Goal: Information Seeking & Learning: Check status

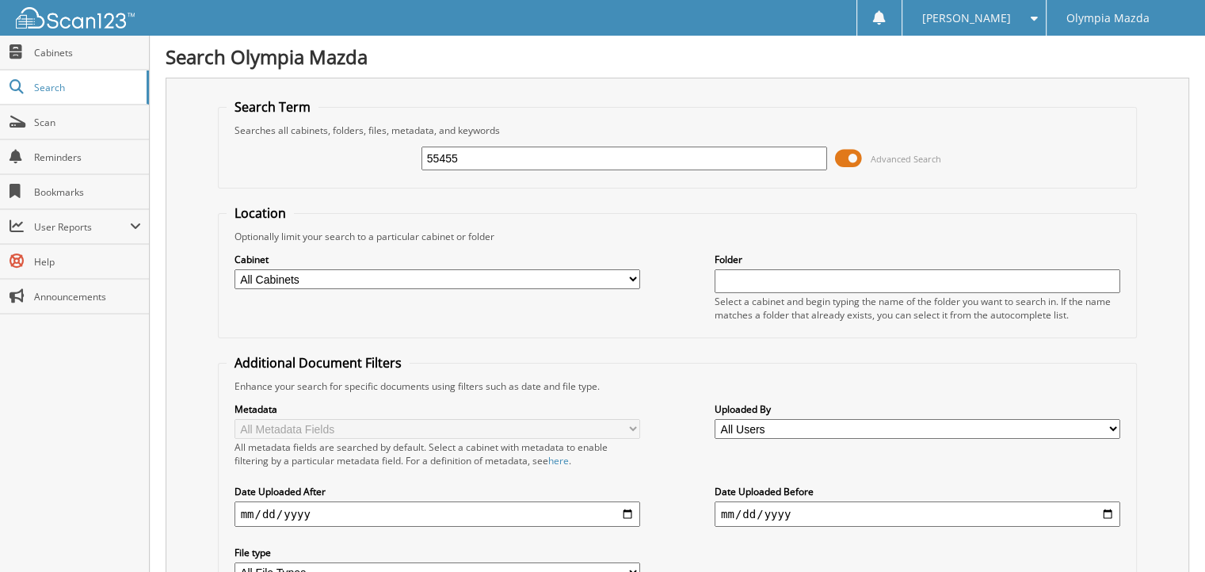
type input "55455"
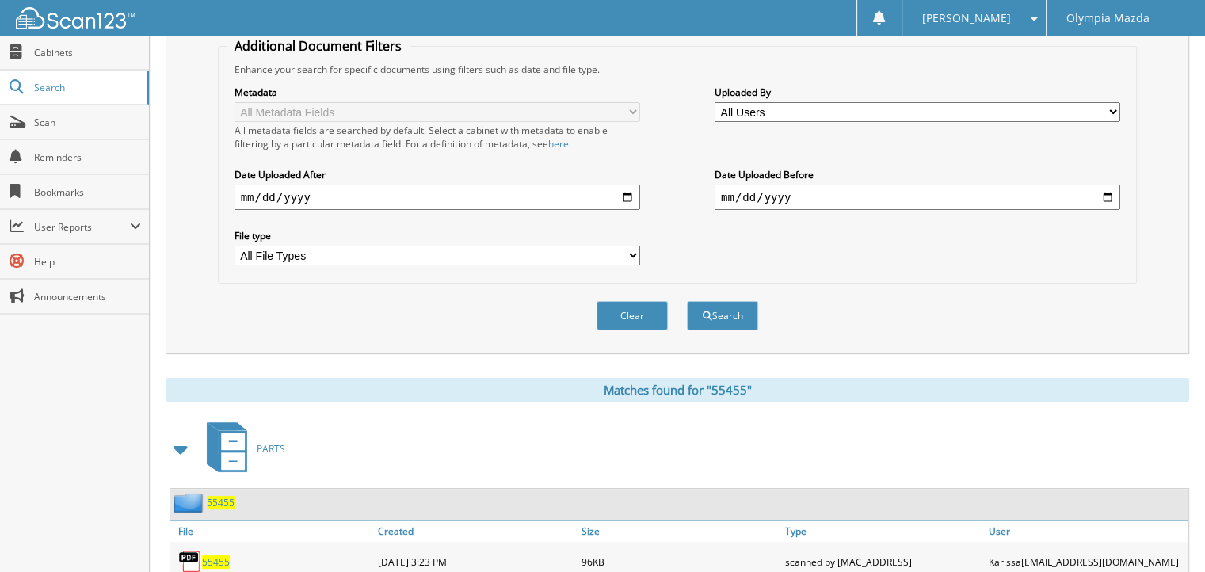
scroll to position [554, 0]
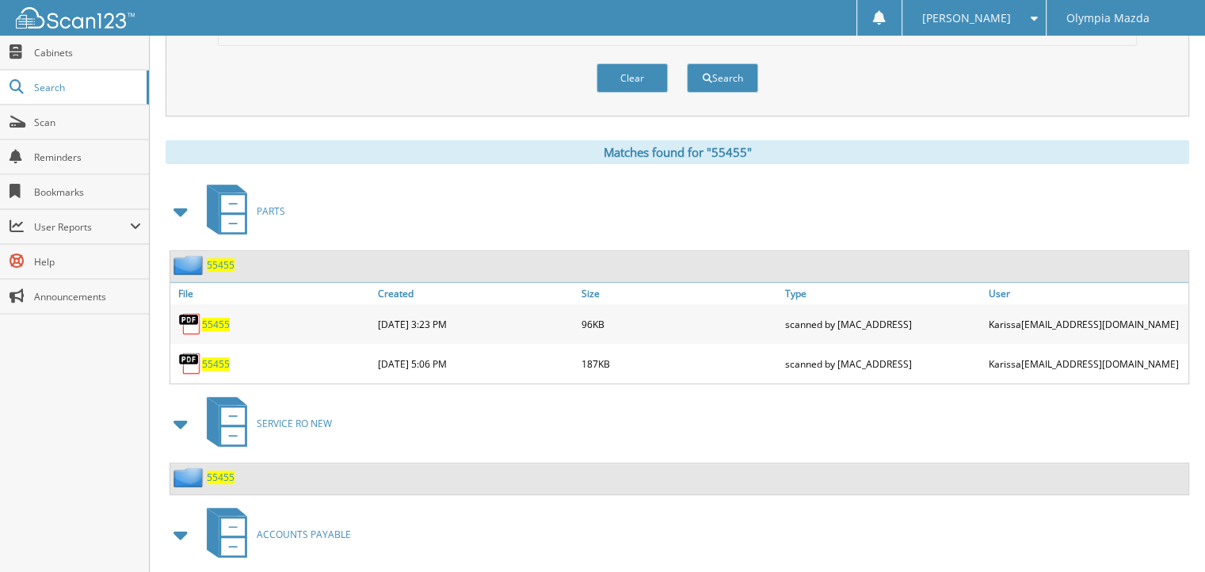
click at [212, 471] on span "55455" at bounding box center [221, 477] width 28 height 13
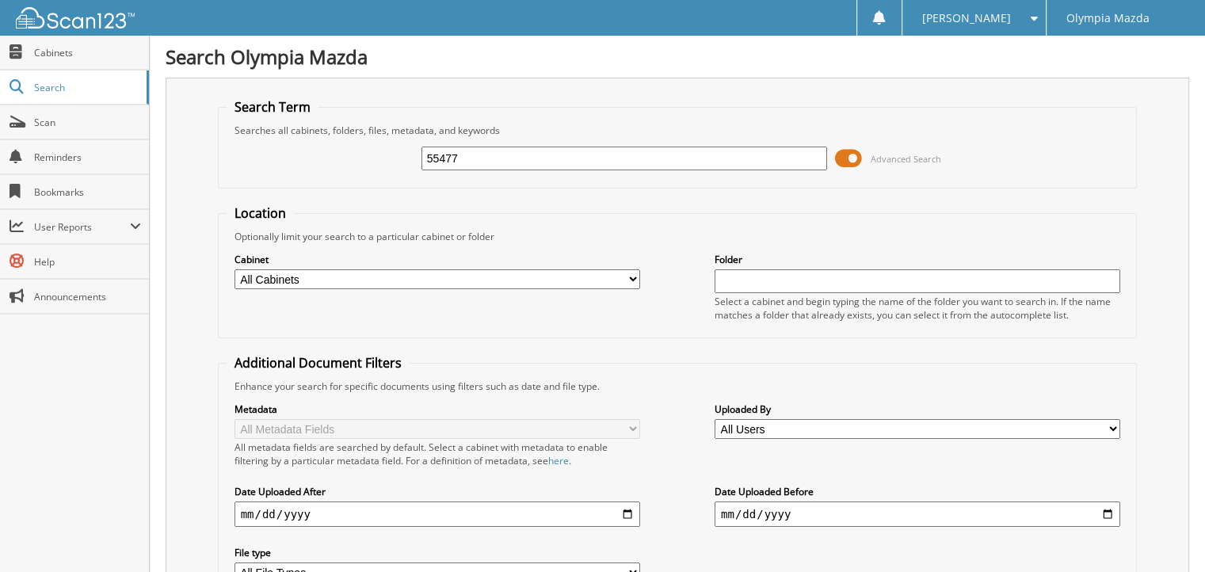
type input "55477"
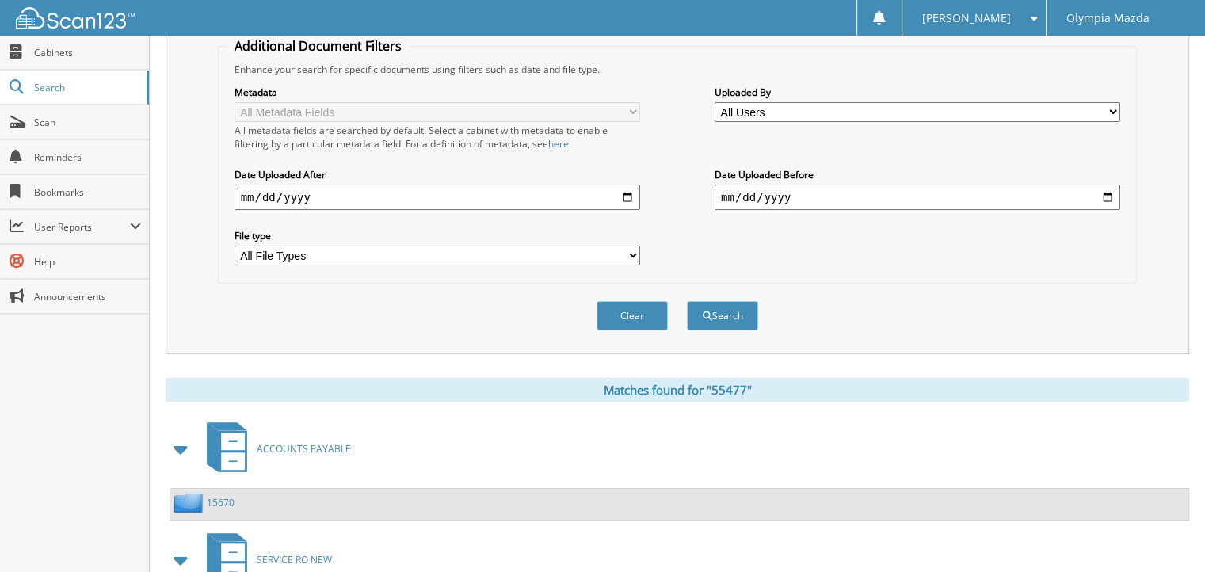
scroll to position [407, 0]
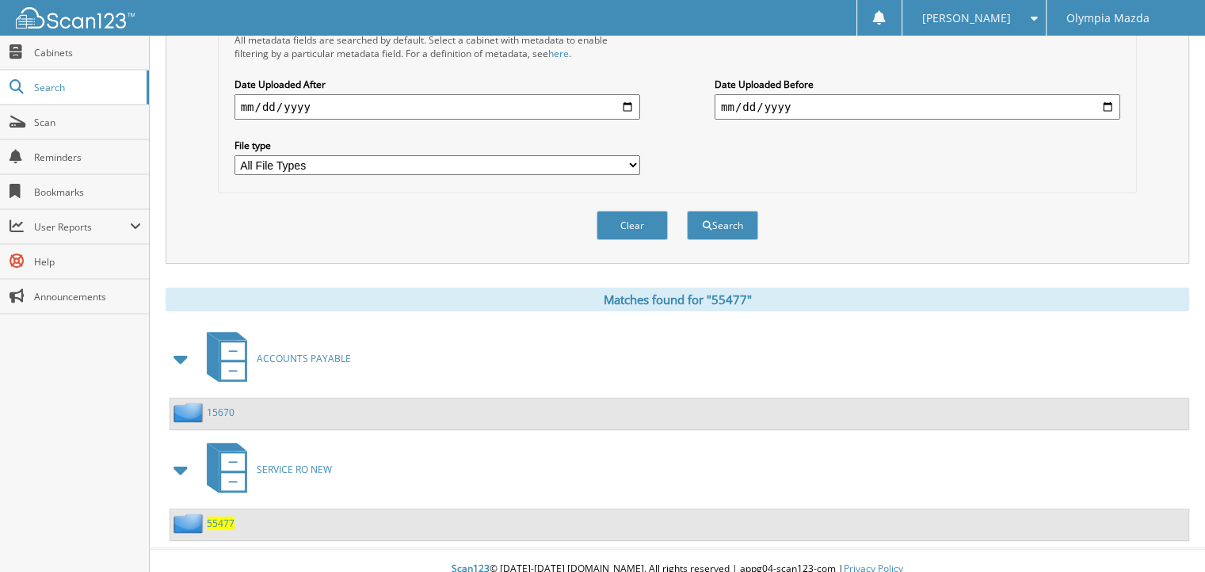
click at [225, 513] on div "55477" at bounding box center [202, 523] width 64 height 20
click at [220, 516] on span "55477" at bounding box center [221, 522] width 28 height 13
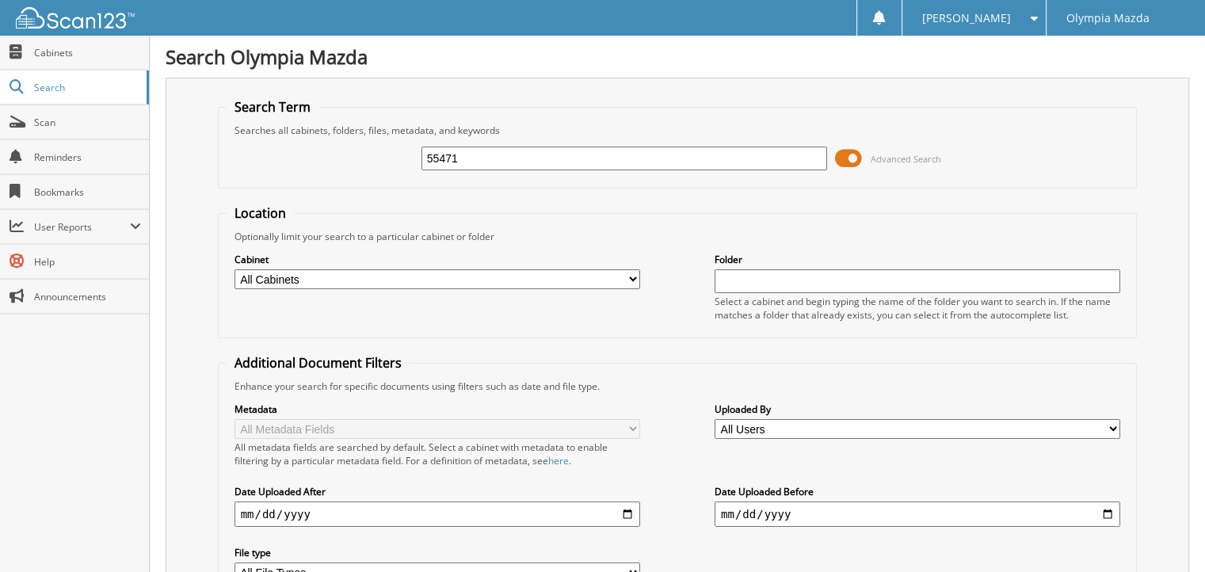
type input "55471"
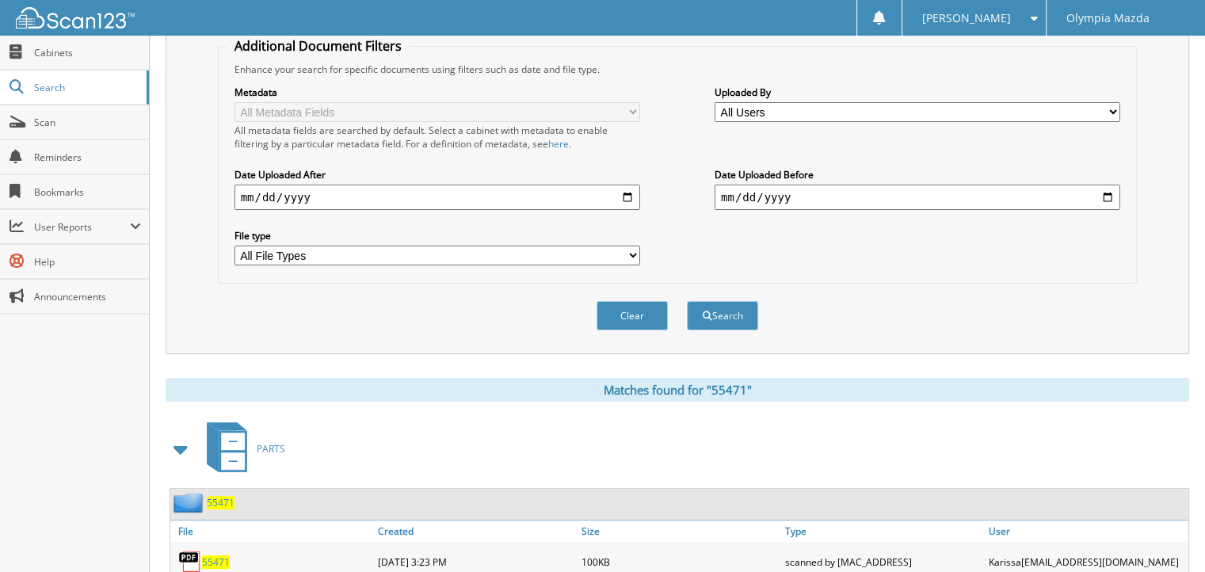
scroll to position [468, 0]
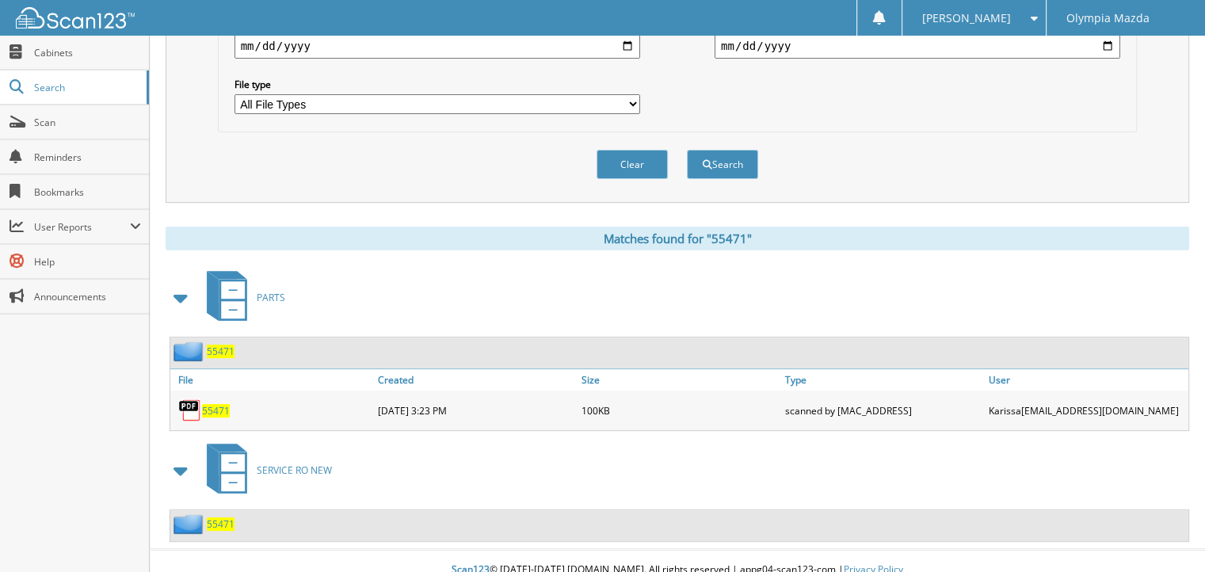
click at [221, 517] on span "55471" at bounding box center [221, 523] width 28 height 13
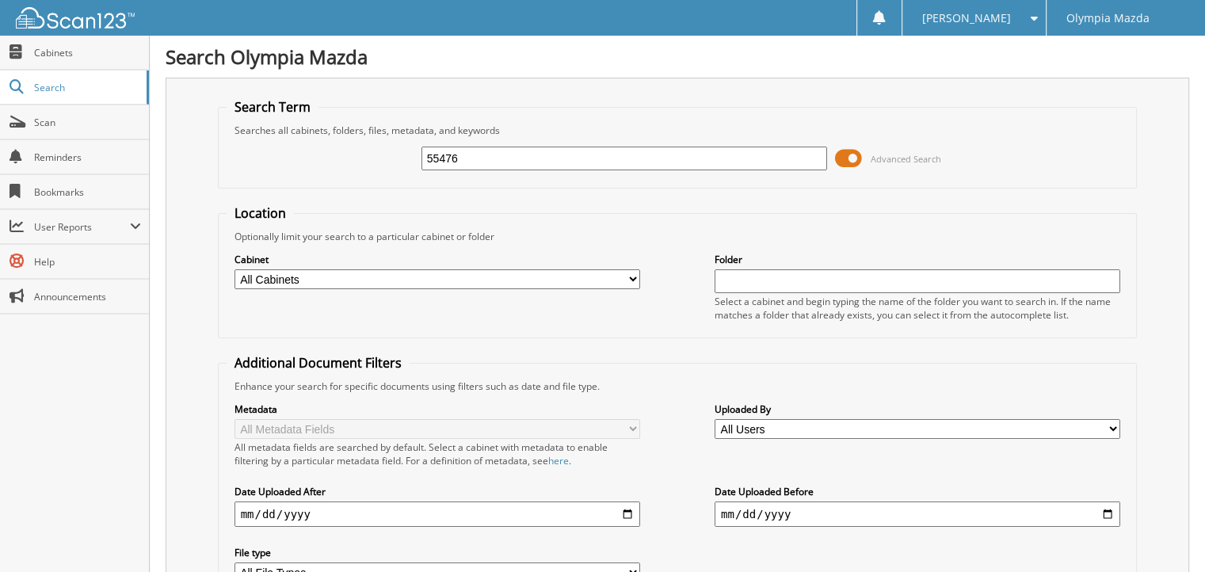
type input "55476"
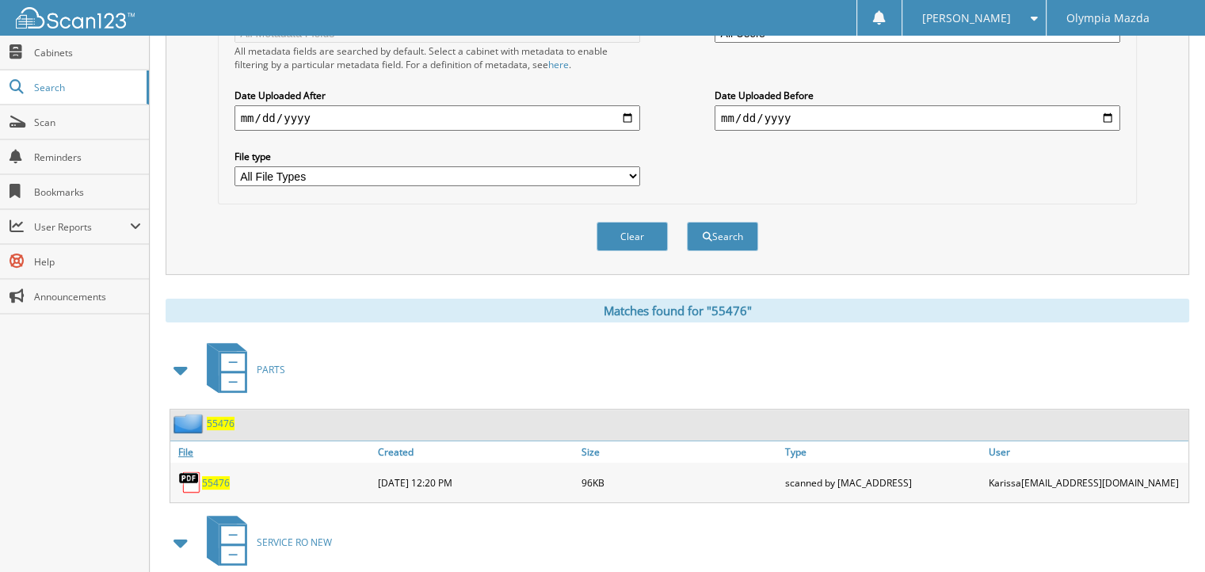
scroll to position [468, 0]
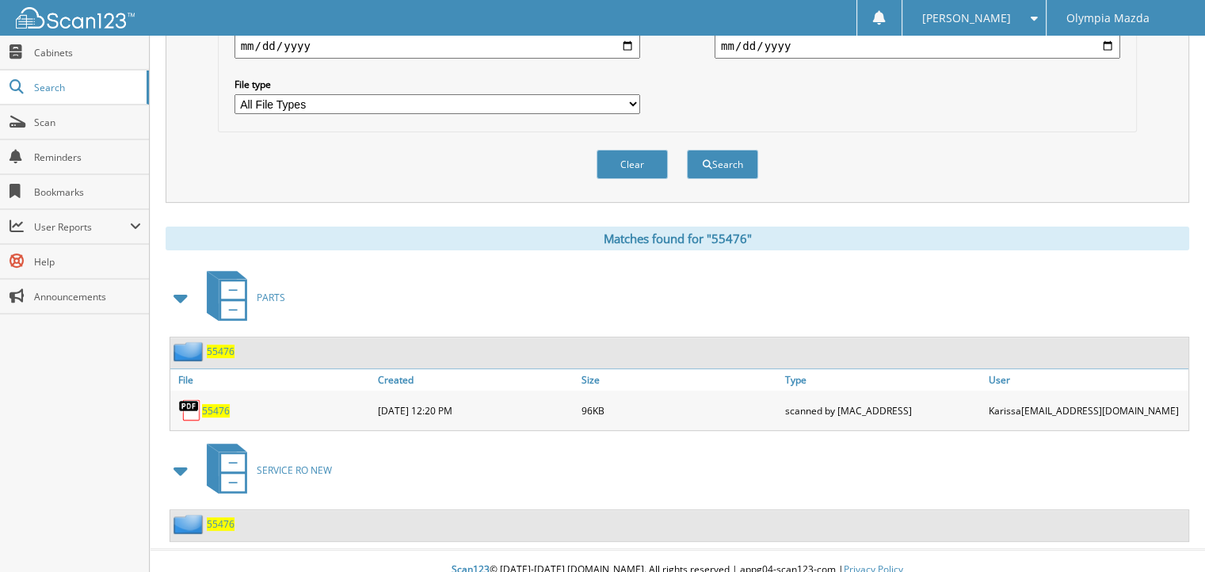
click at [221, 517] on span "55476" at bounding box center [221, 523] width 28 height 13
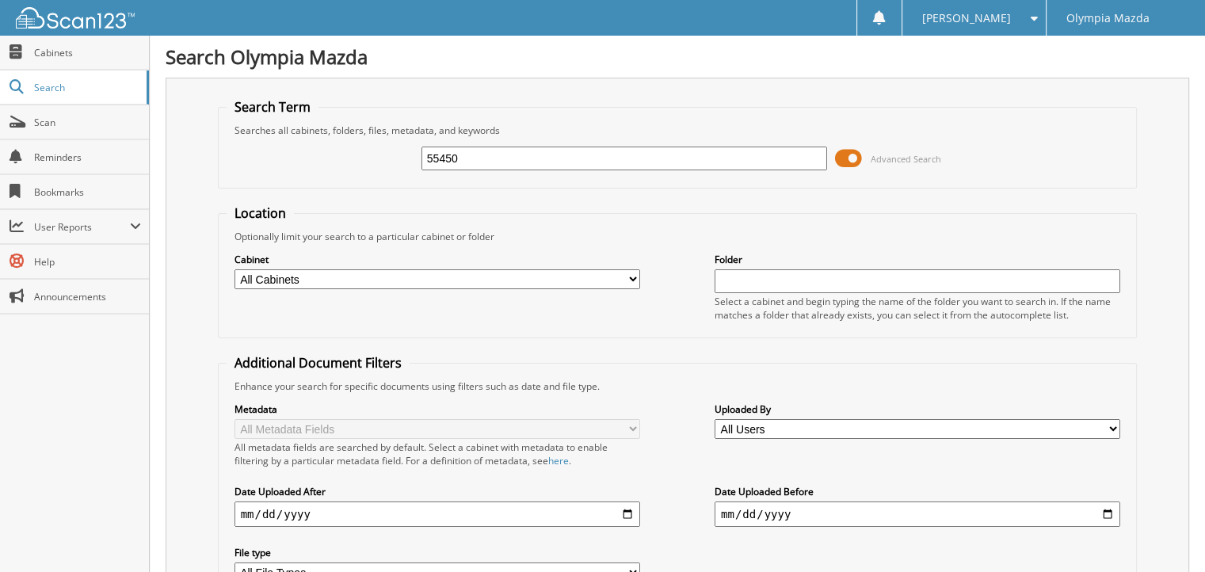
type input "55450"
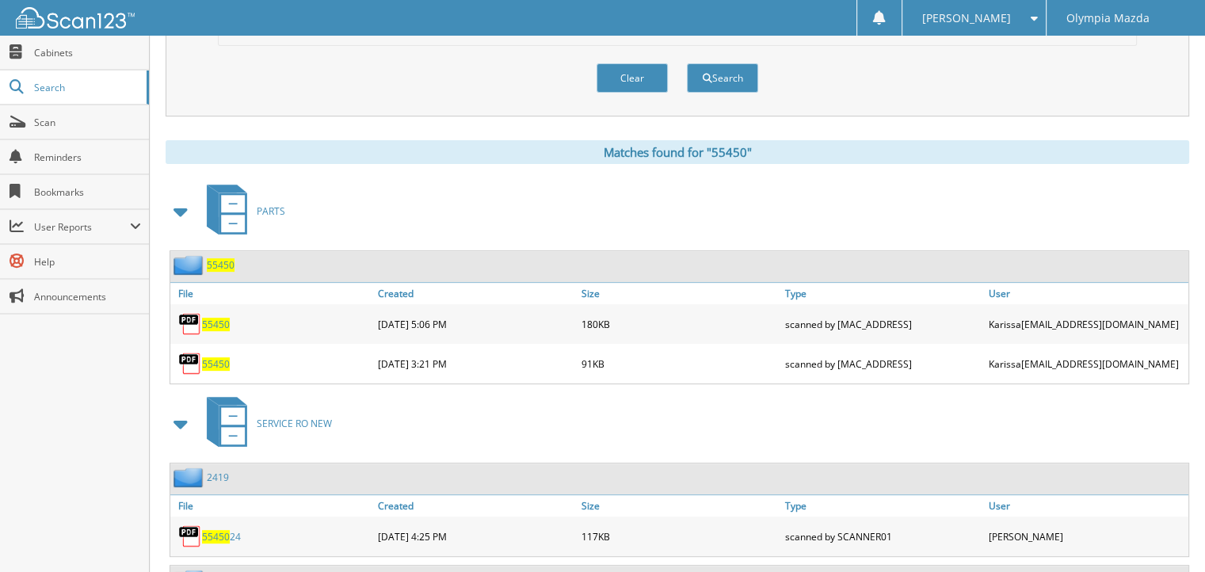
scroll to position [608, 0]
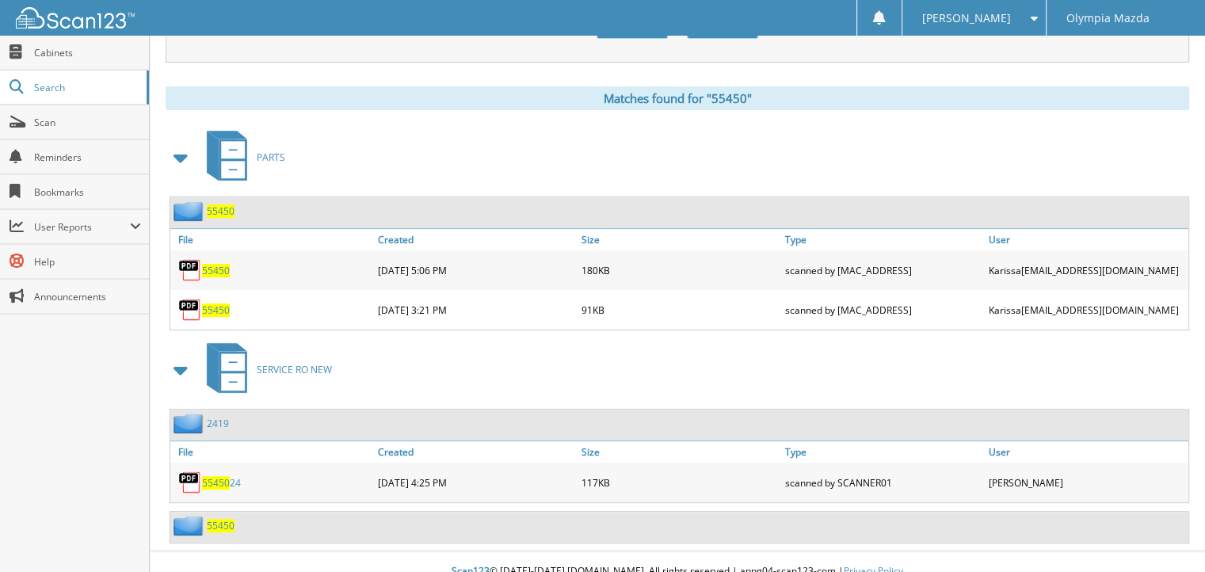
click at [223, 519] on span "55450" at bounding box center [221, 525] width 28 height 13
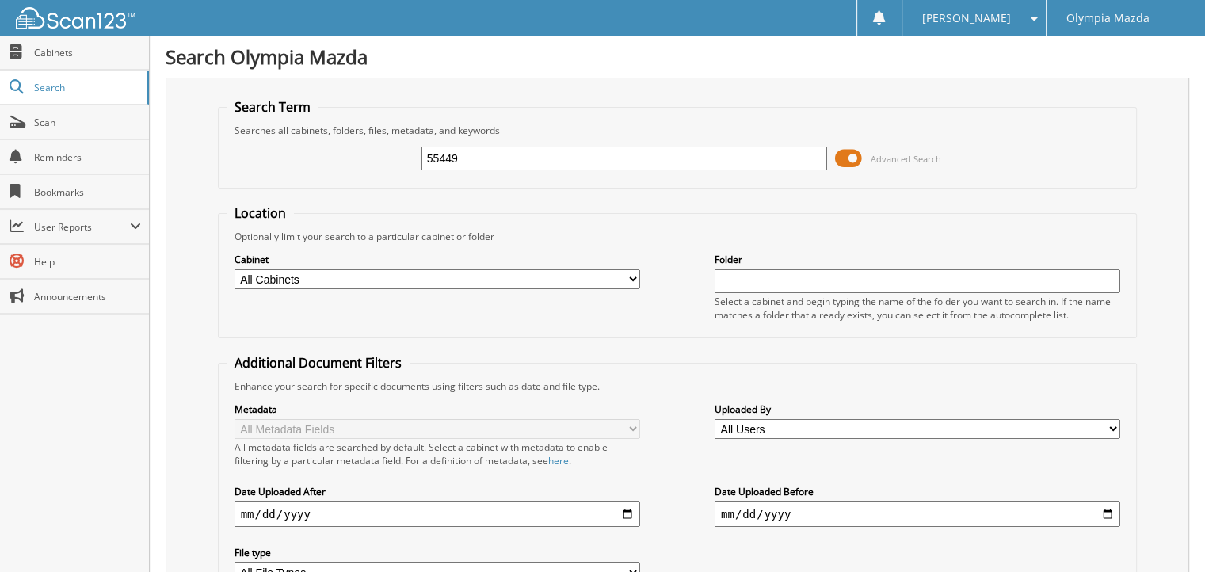
type input "55449"
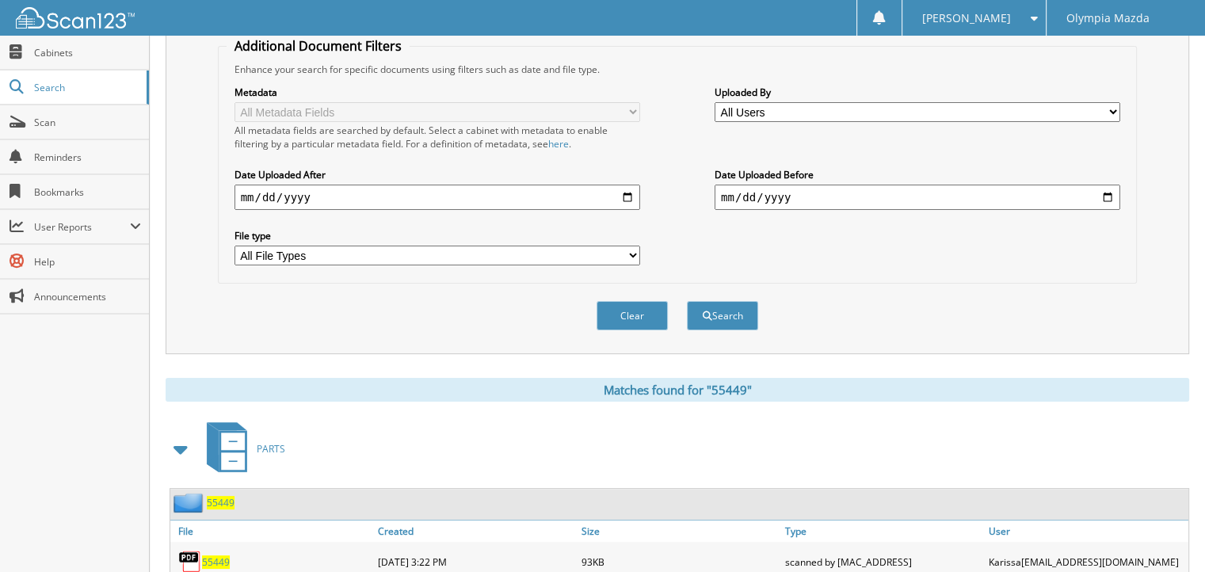
scroll to position [468, 0]
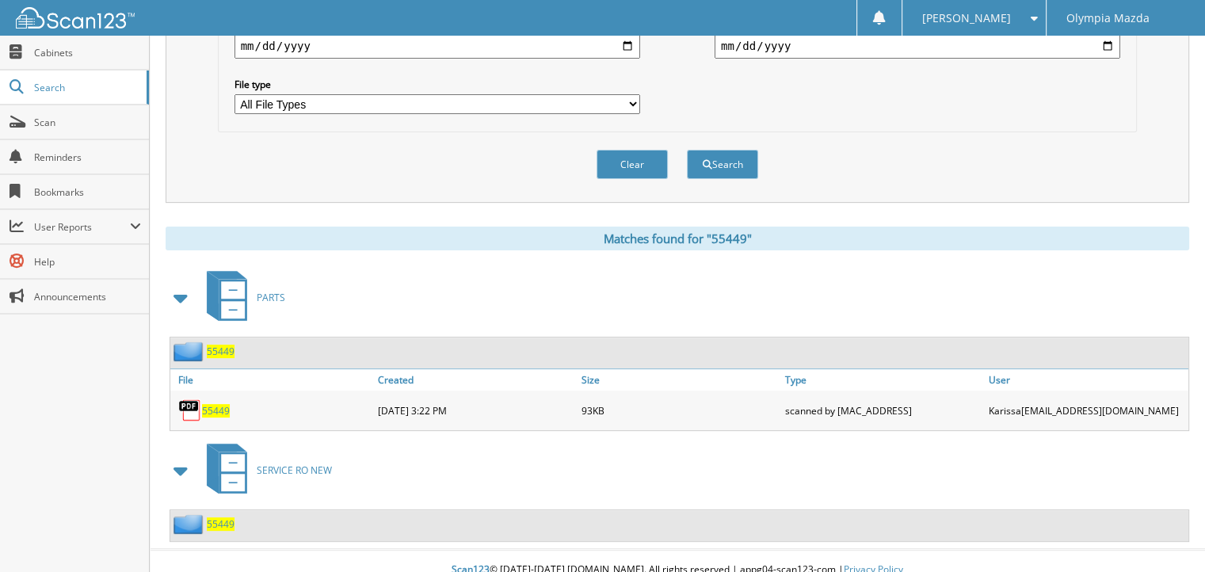
click at [216, 517] on span "55449" at bounding box center [221, 523] width 28 height 13
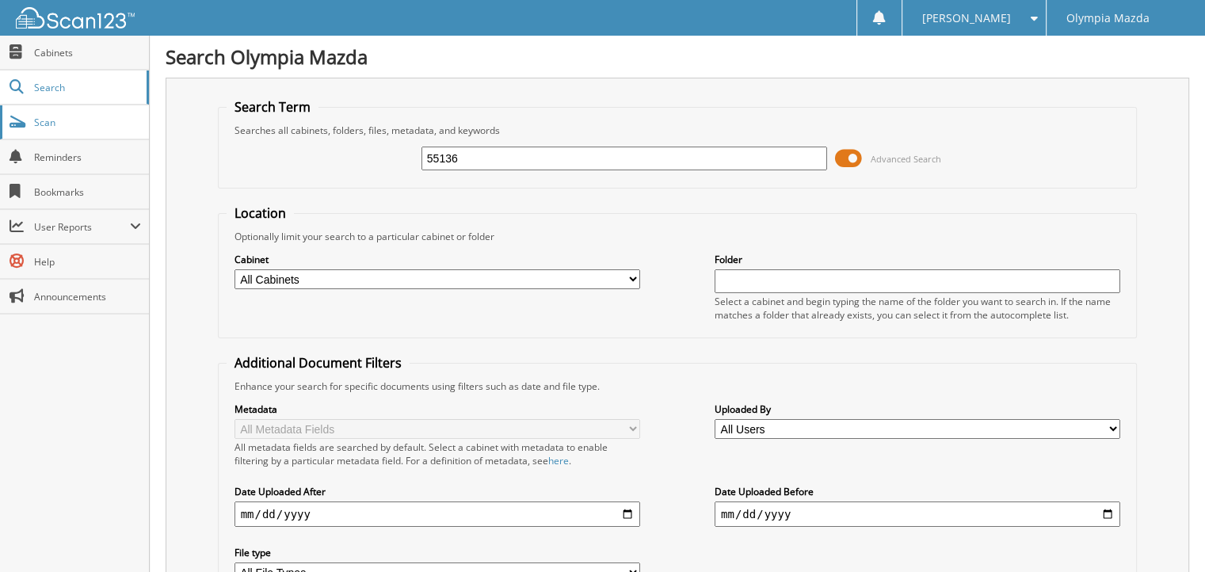
type input "55136"
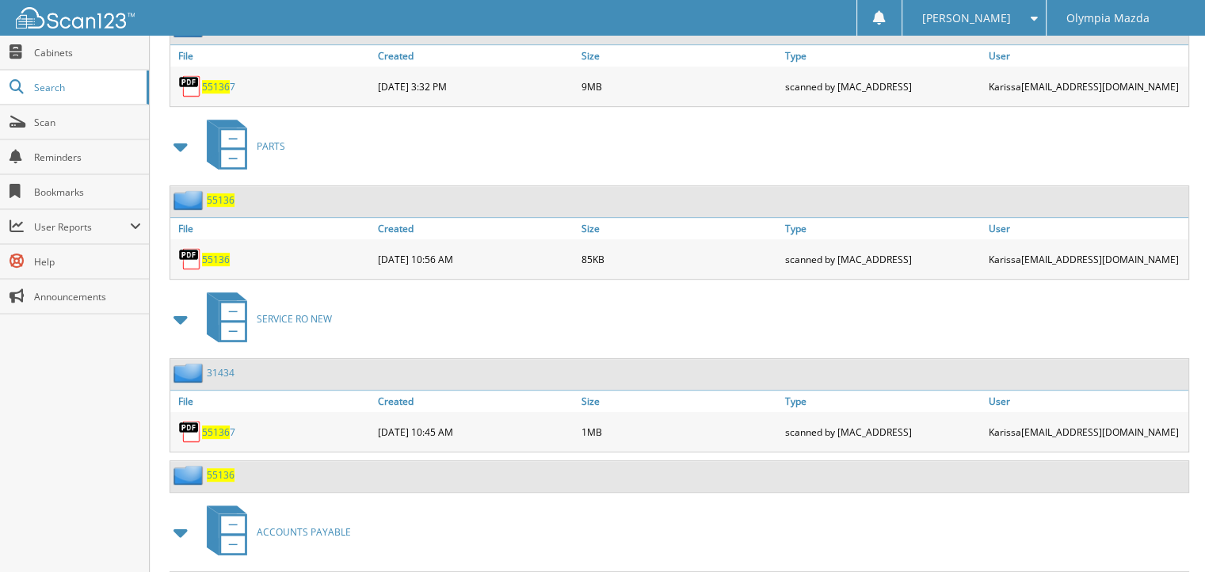
scroll to position [848, 0]
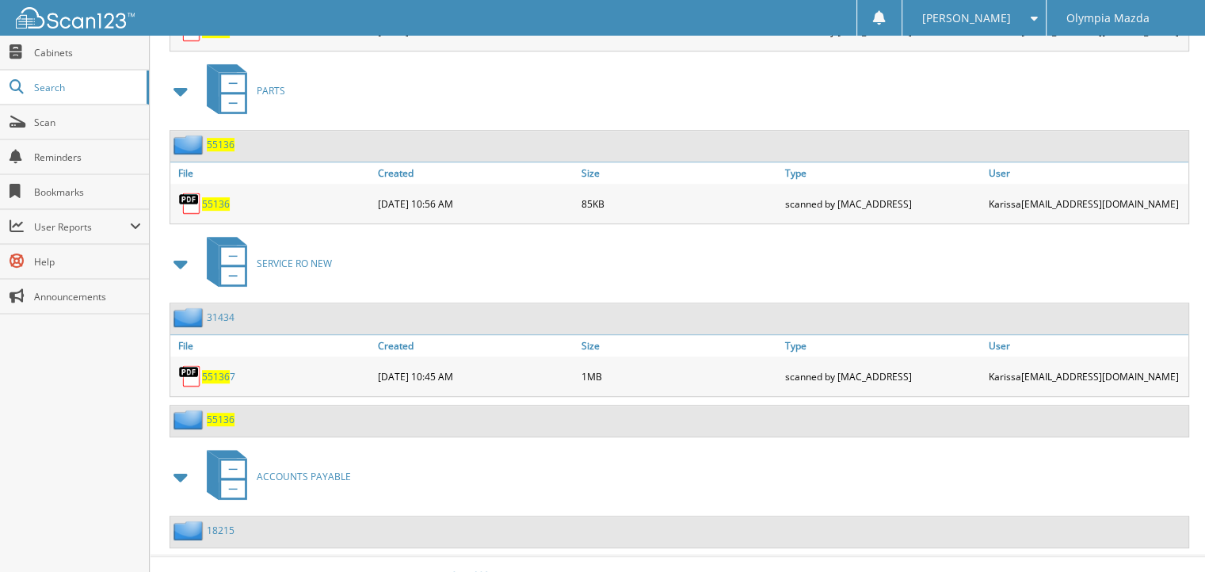
click at [228, 413] on span "55136" at bounding box center [221, 419] width 28 height 13
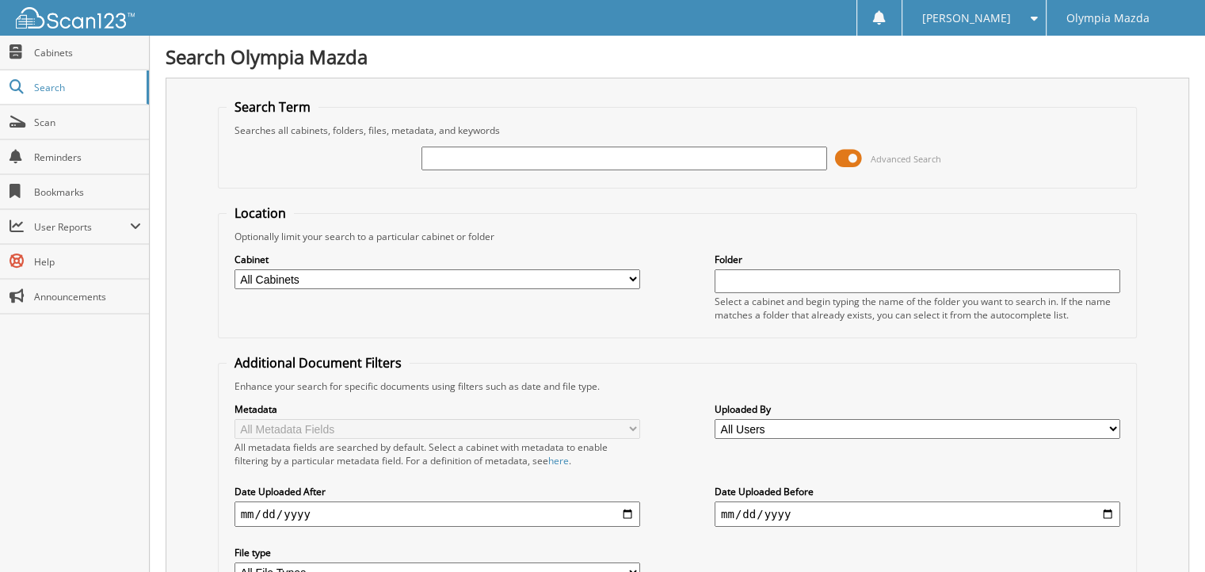
click at [484, 149] on input "text" at bounding box center [624, 159] width 406 height 24
type input "55474"
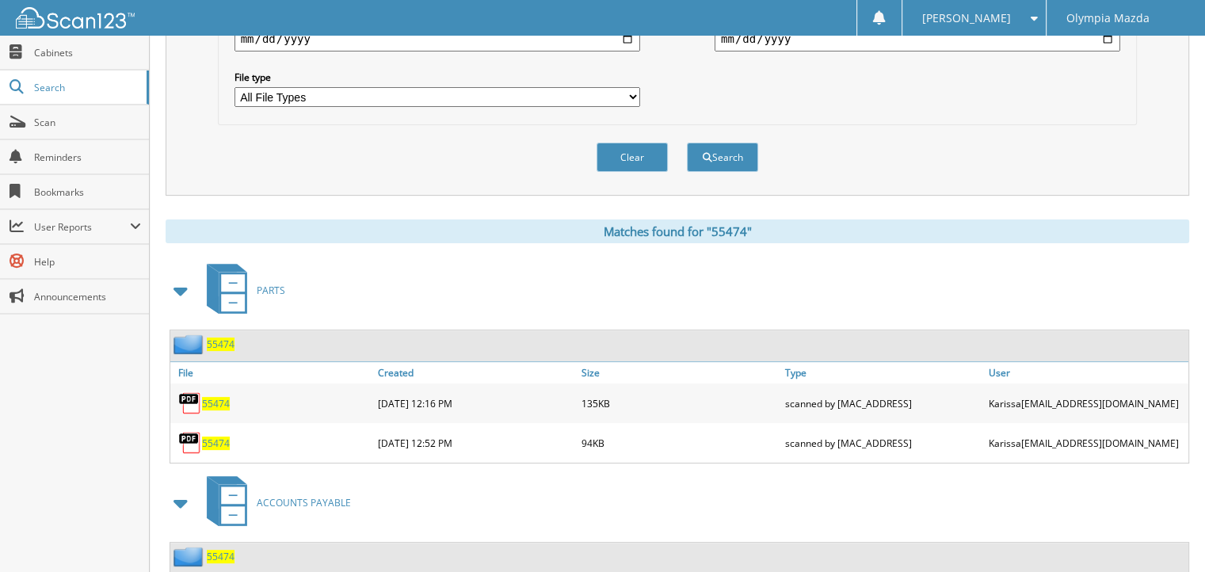
scroll to position [678, 0]
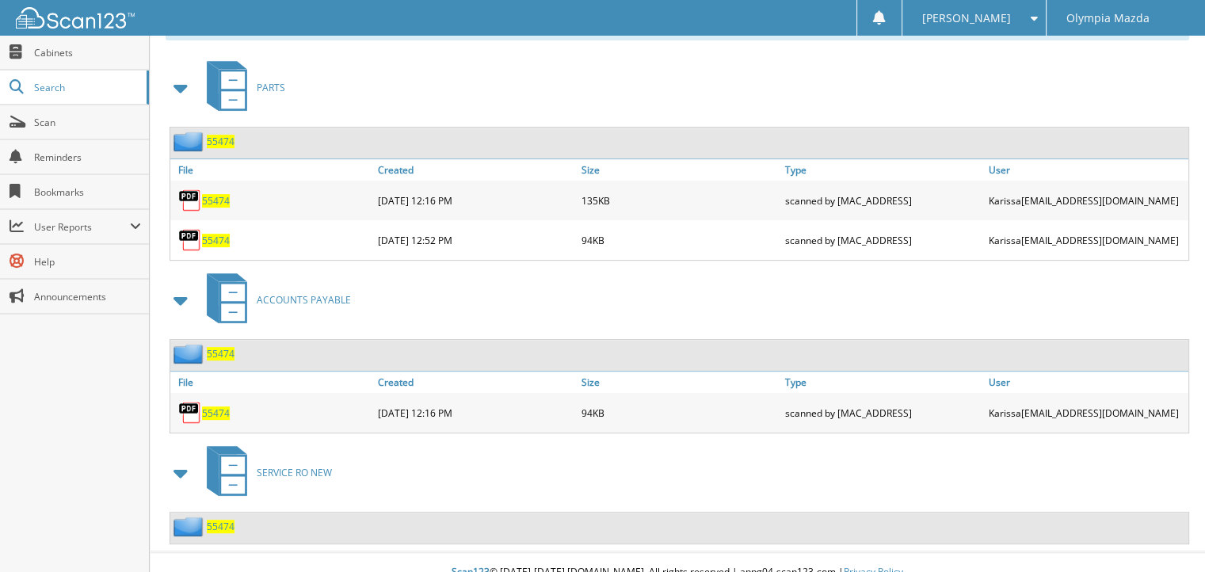
click at [219, 347] on span "55474" at bounding box center [221, 353] width 28 height 13
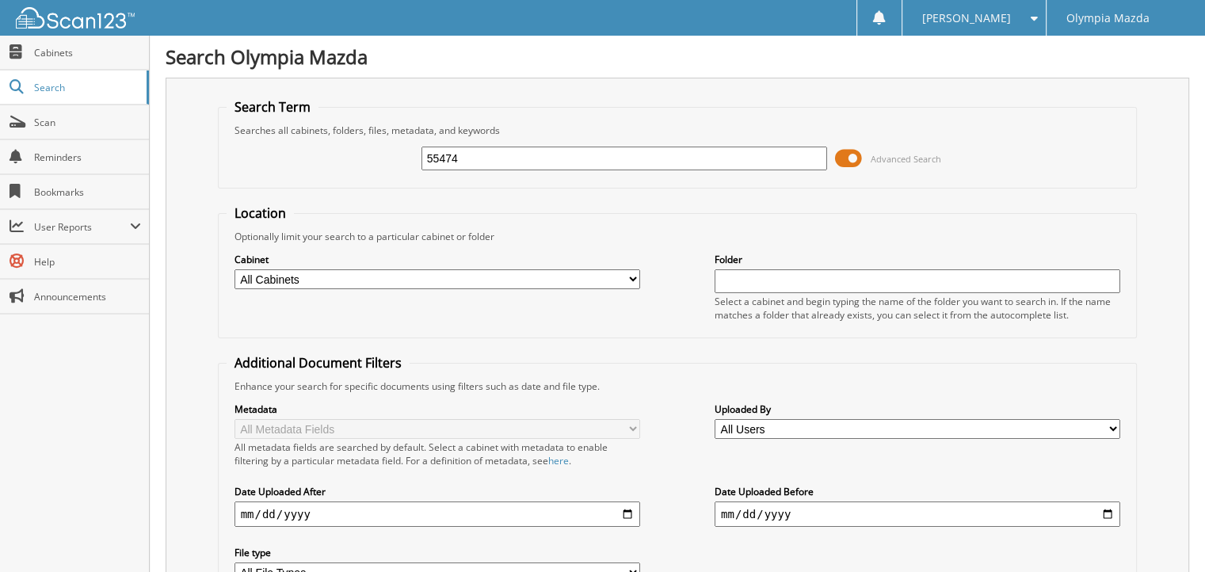
type input "55474"
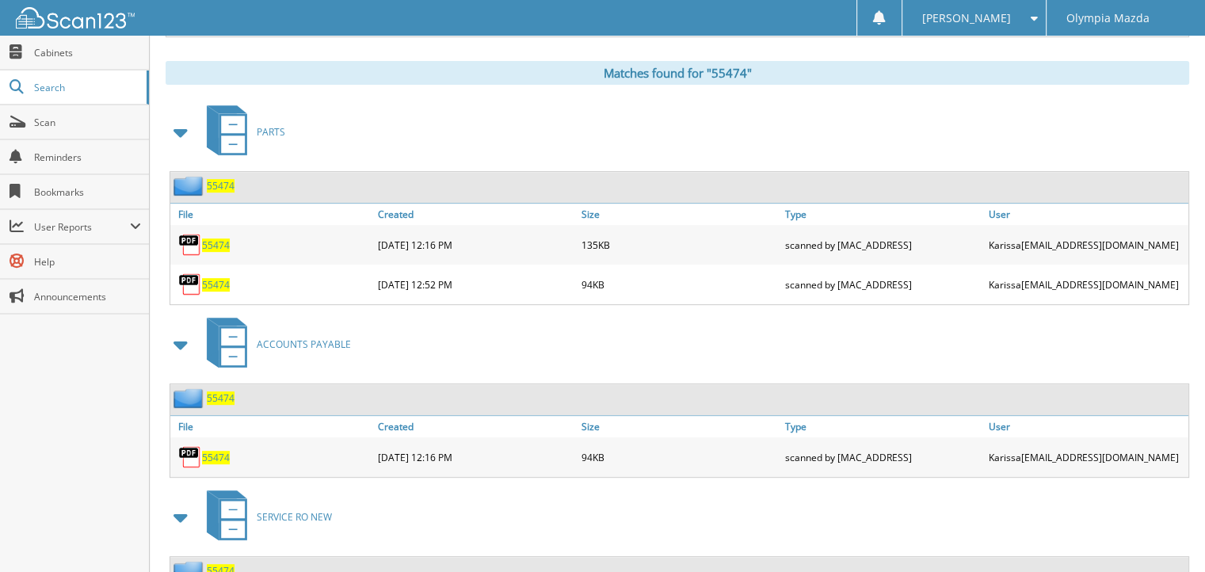
scroll to position [678, 0]
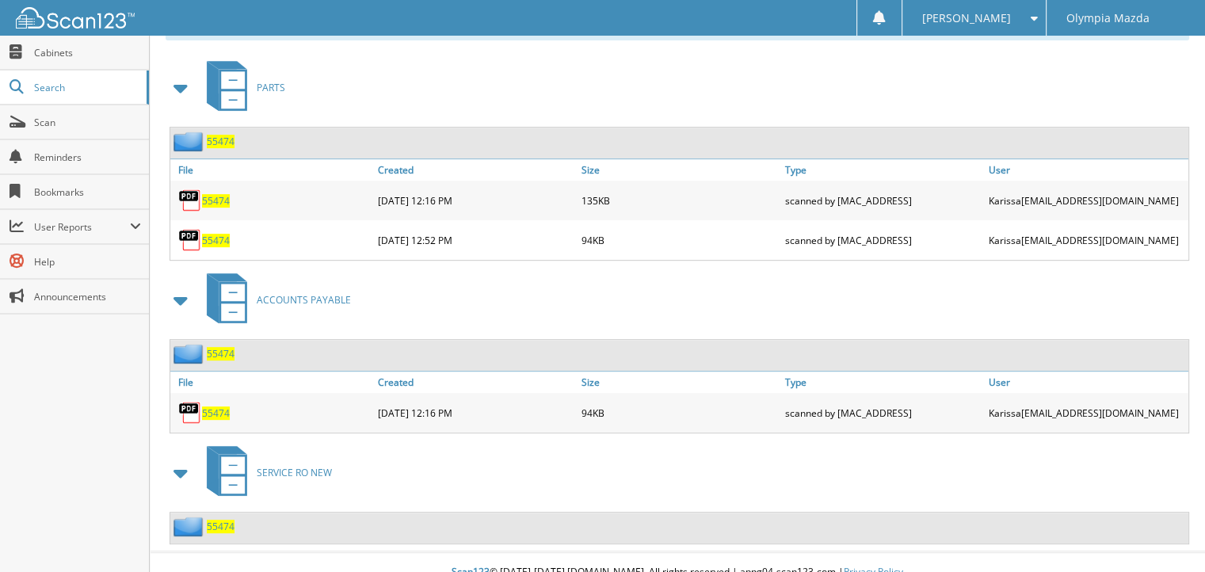
click at [219, 520] on span "55474" at bounding box center [221, 526] width 28 height 13
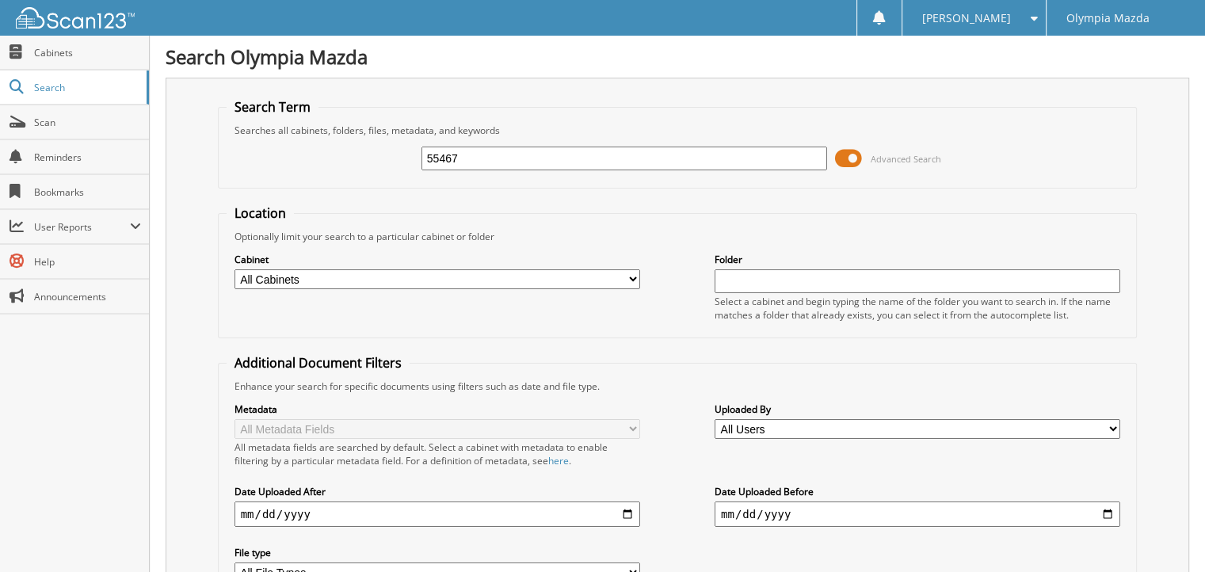
type input "55467"
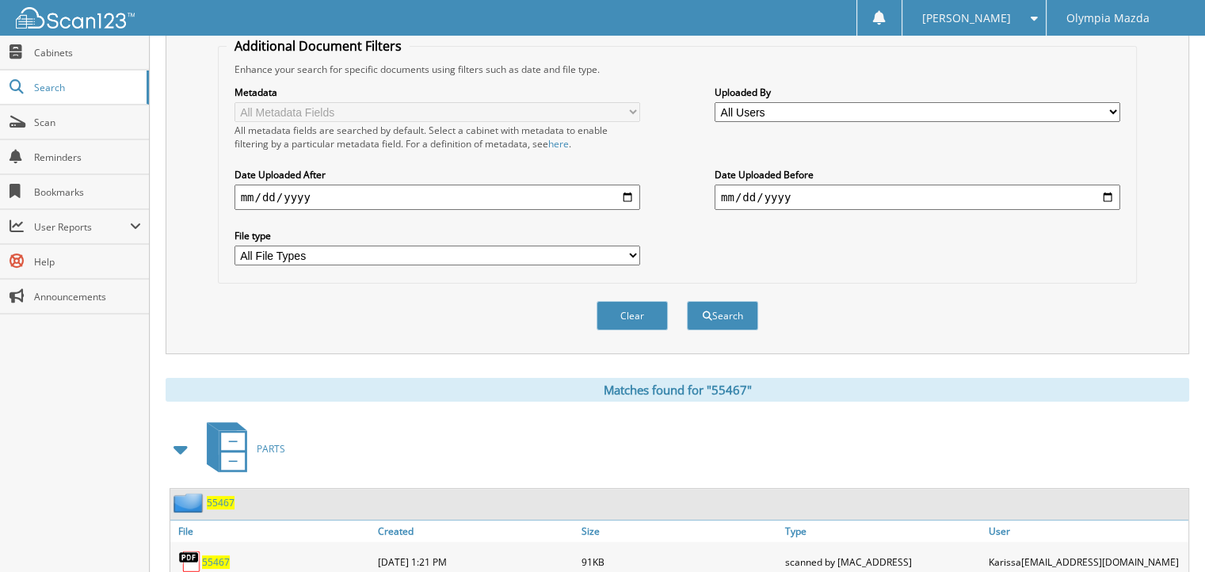
scroll to position [577, 0]
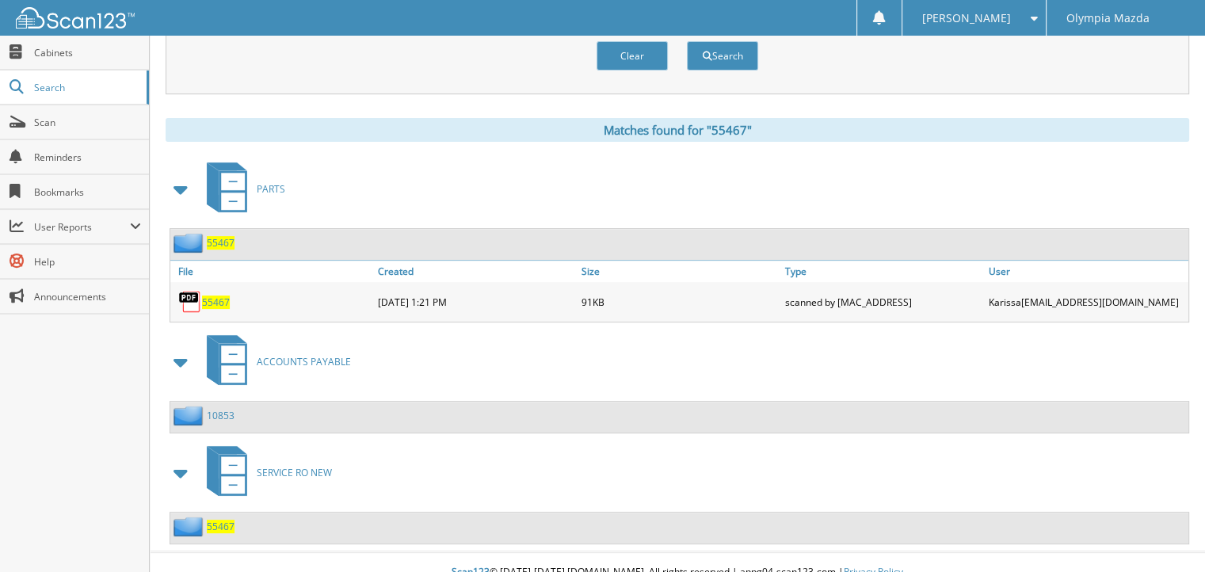
click at [223, 520] on span "55467" at bounding box center [221, 526] width 28 height 13
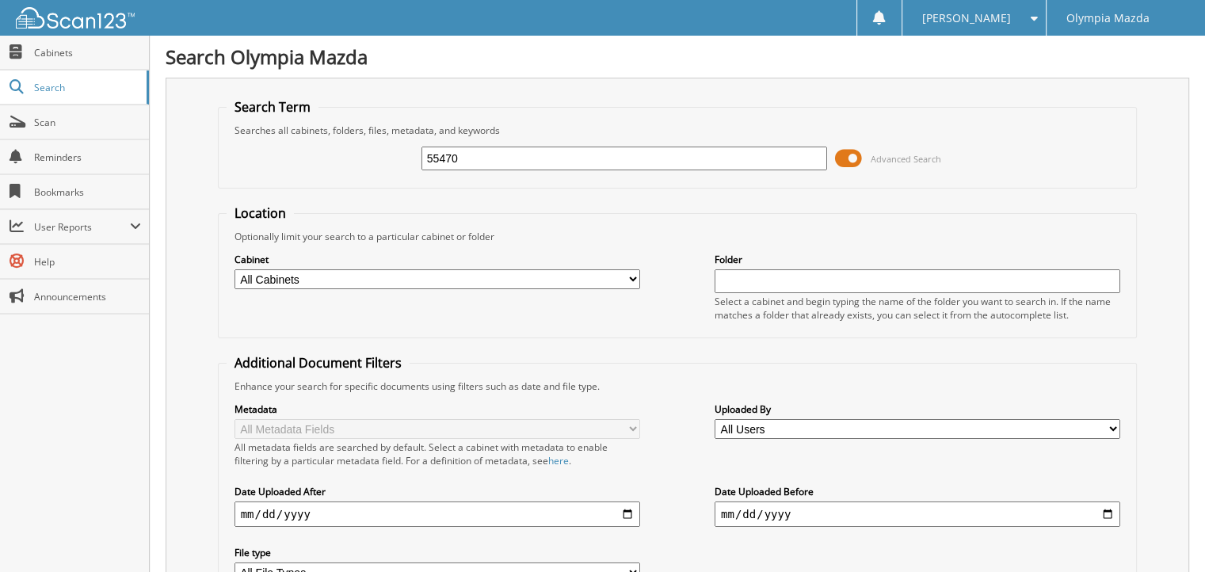
type input "55470"
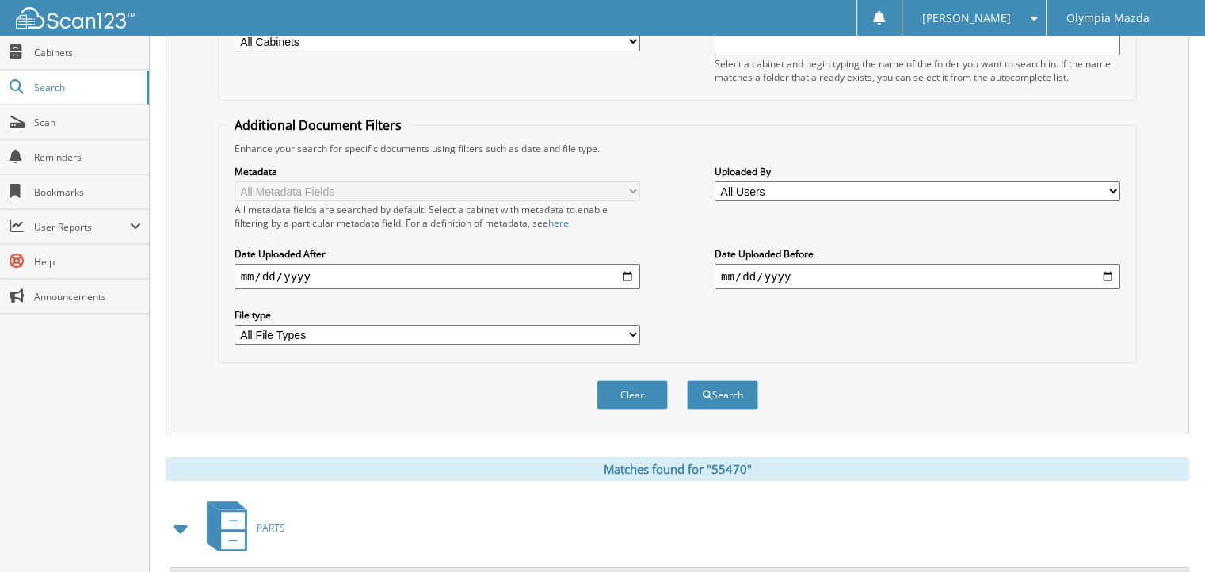
scroll to position [468, 0]
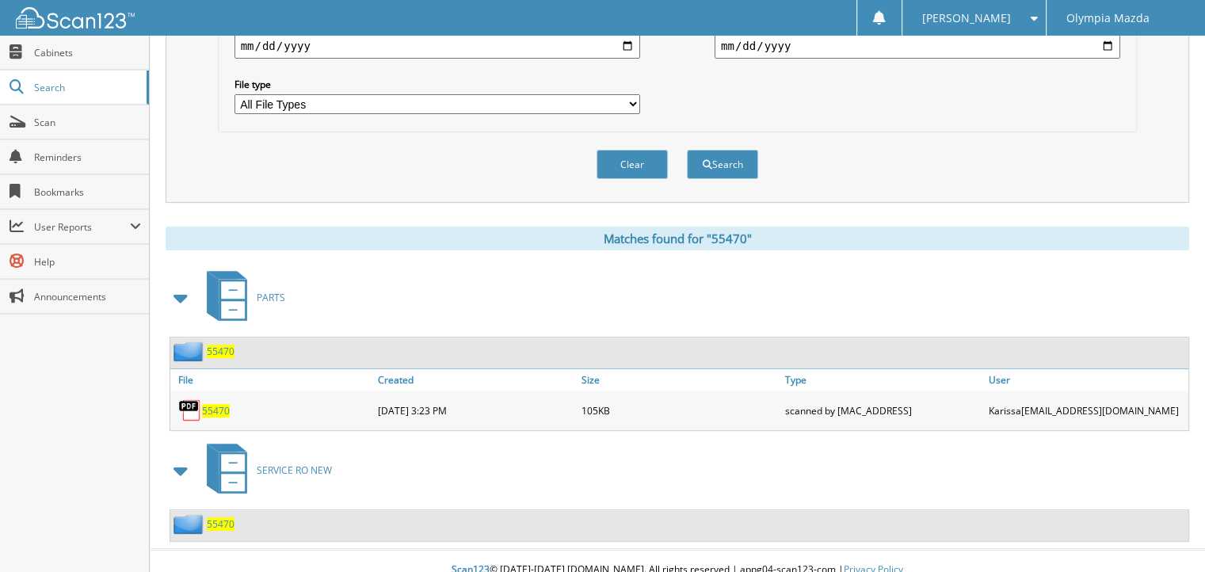
click at [231, 517] on span "55470" at bounding box center [221, 523] width 28 height 13
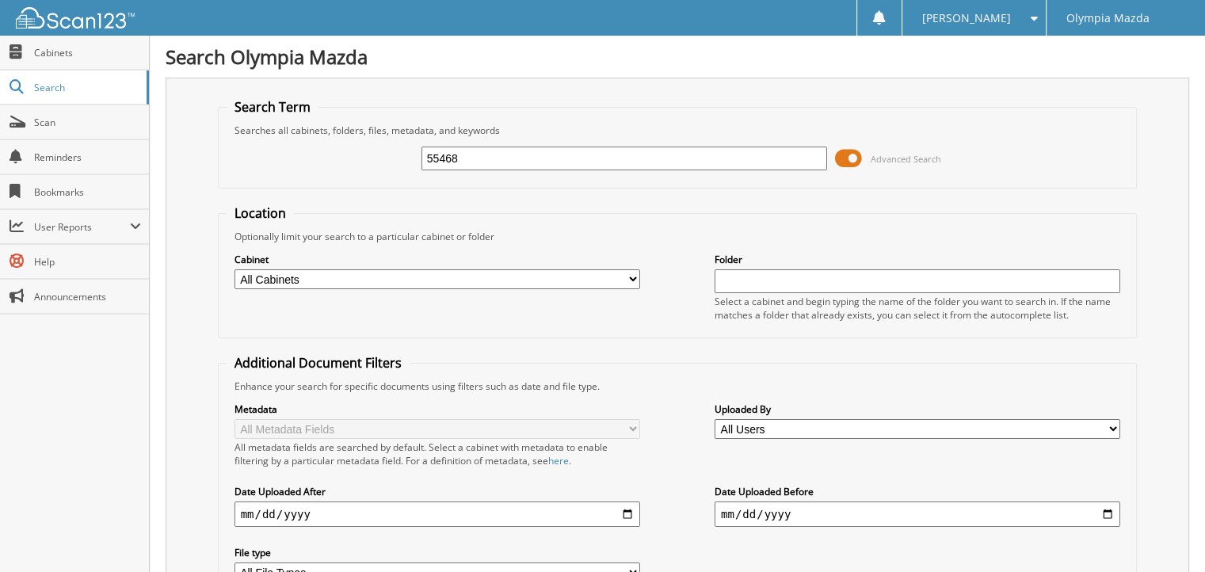
type input "55468"
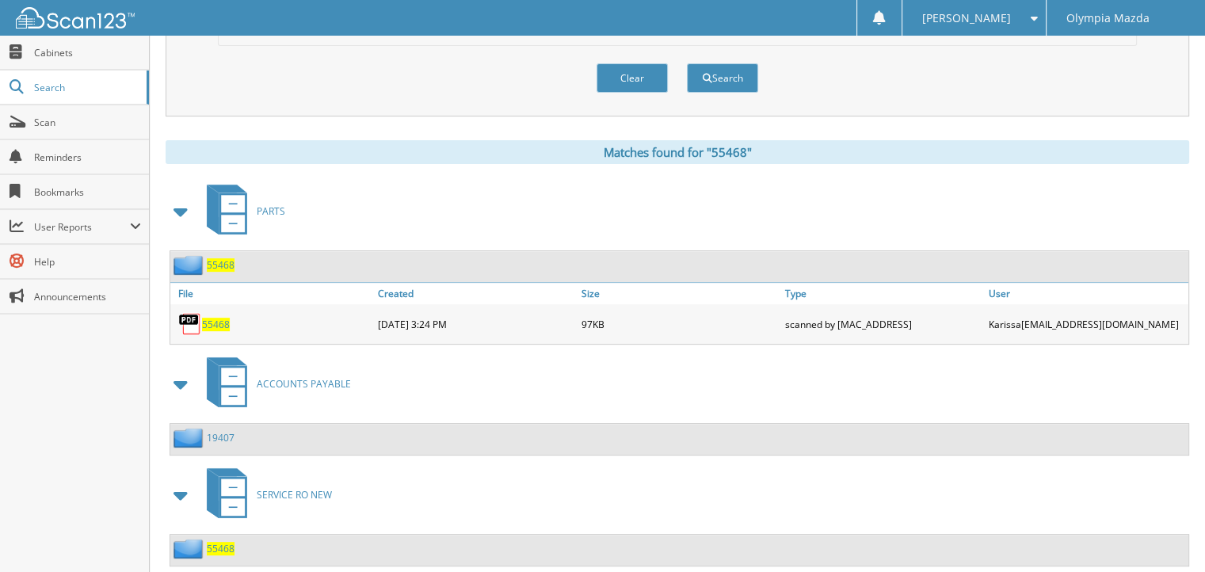
scroll to position [577, 0]
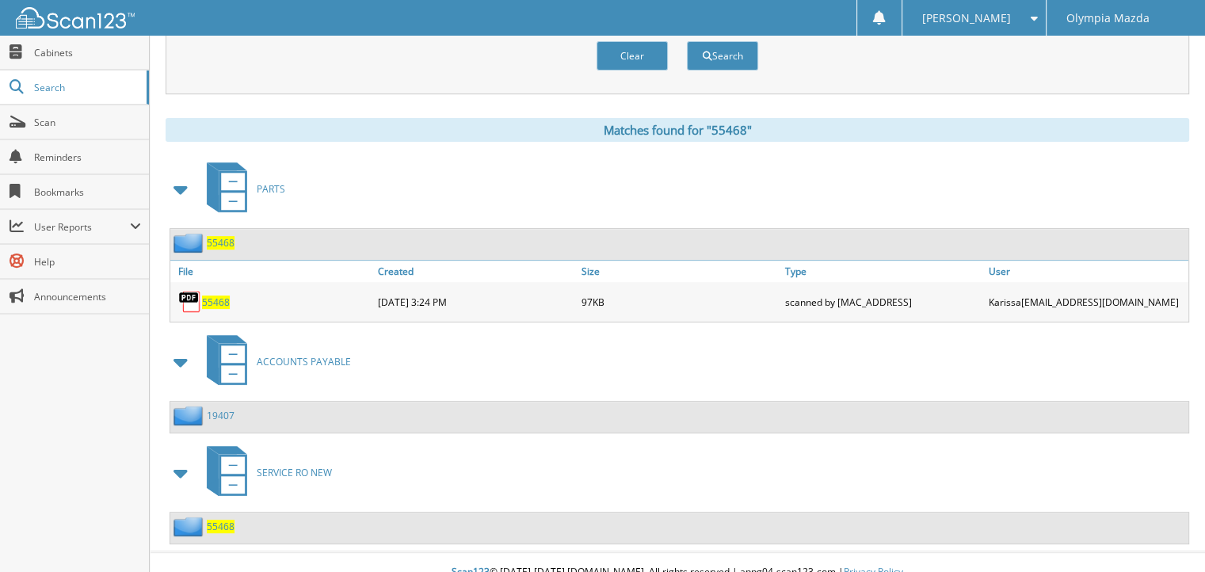
click at [226, 520] on span "55468" at bounding box center [221, 526] width 28 height 13
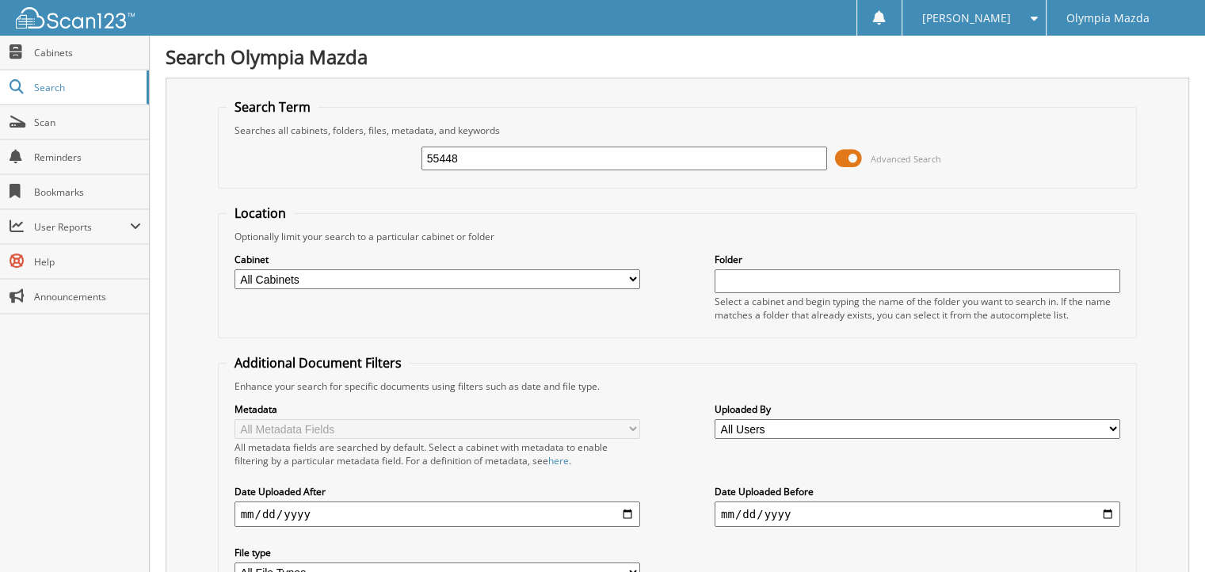
type input "55448"
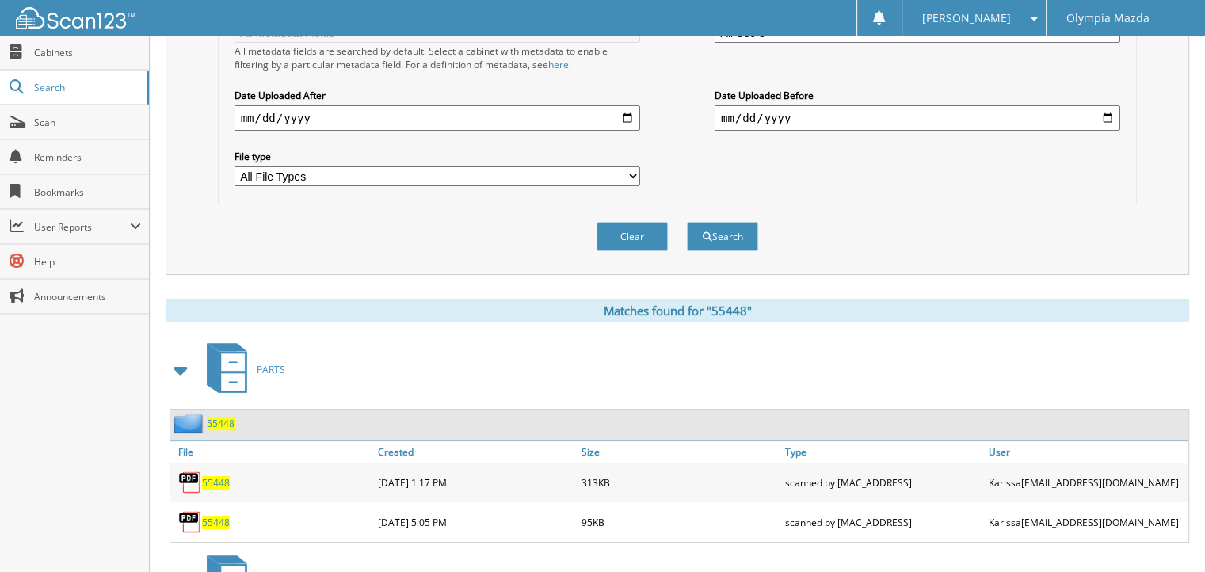
scroll to position [507, 0]
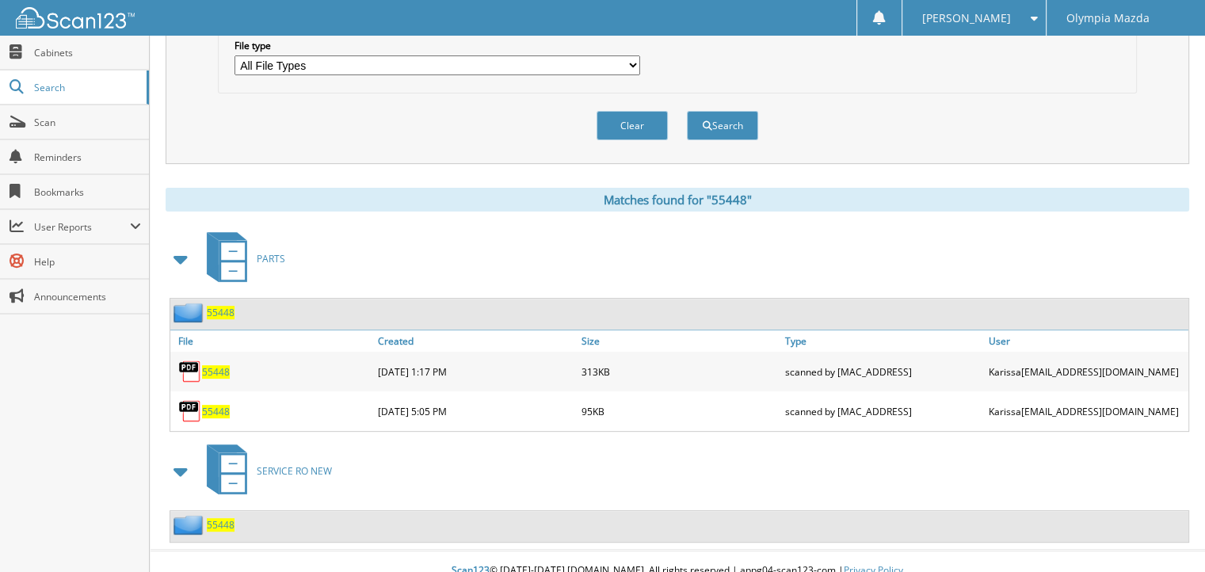
click at [231, 518] on span "55448" at bounding box center [221, 524] width 28 height 13
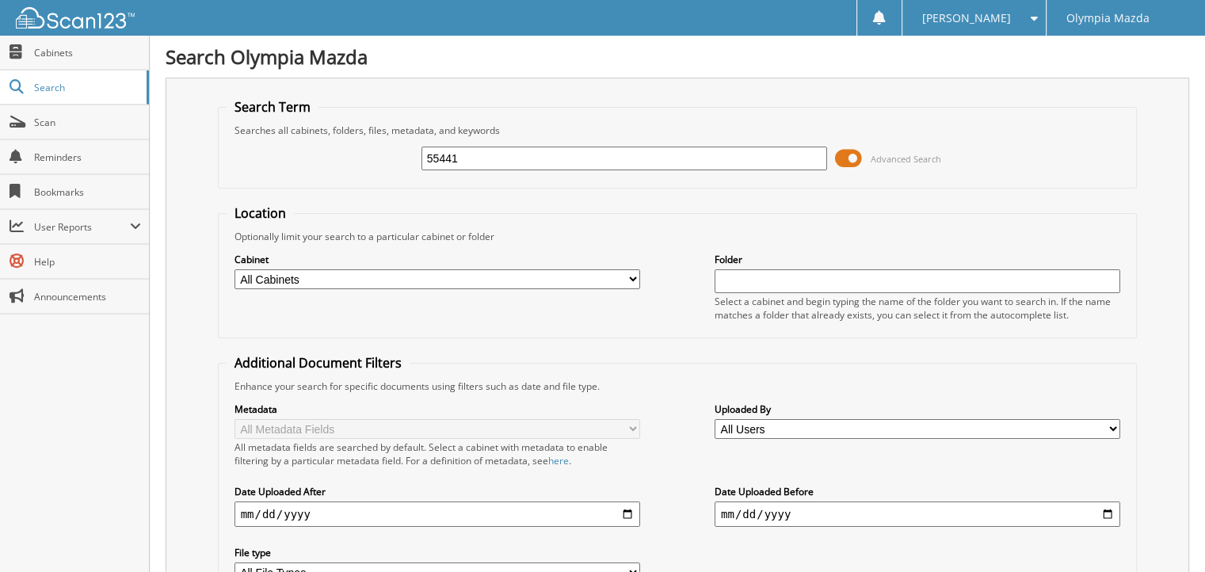
type input "55441"
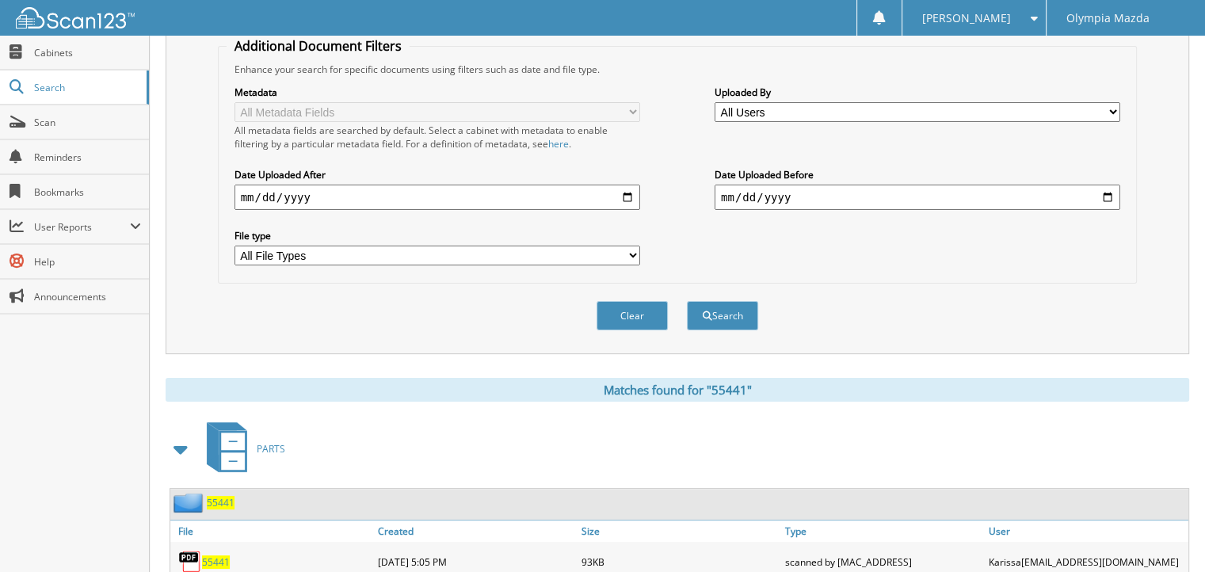
scroll to position [468, 0]
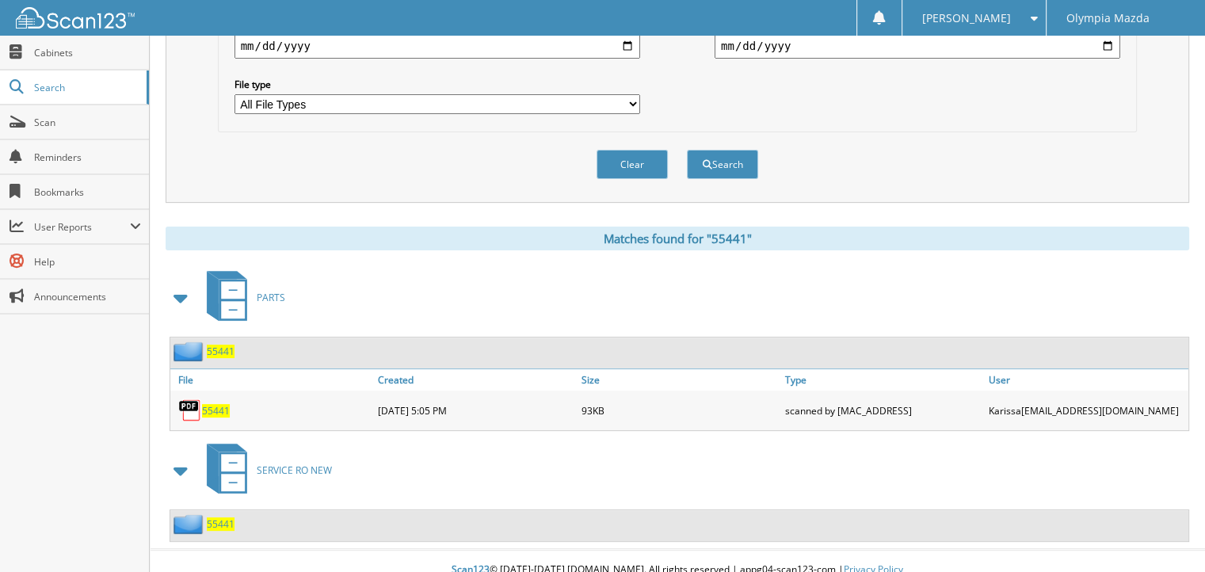
click at [214, 517] on span "55441" at bounding box center [221, 523] width 28 height 13
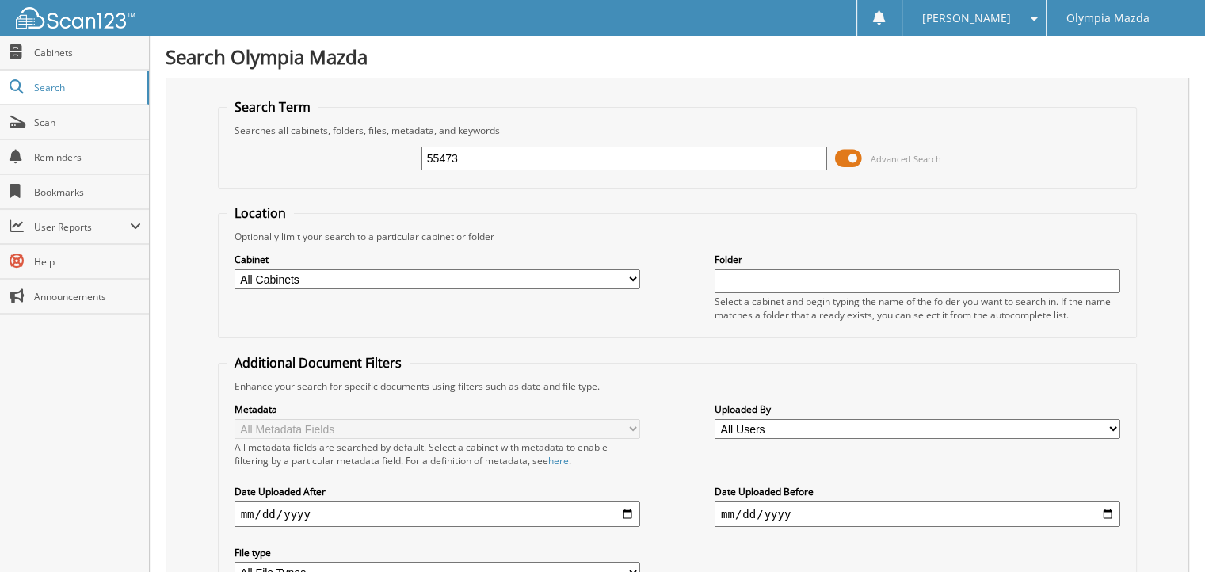
type input "55473"
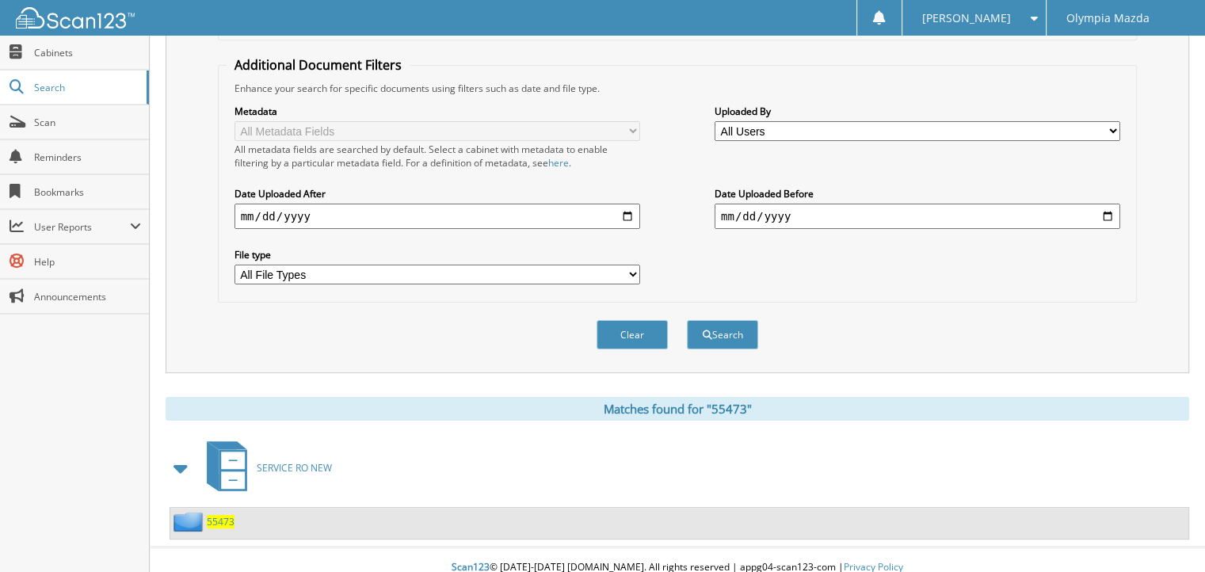
click at [227, 515] on span "55473" at bounding box center [221, 521] width 28 height 13
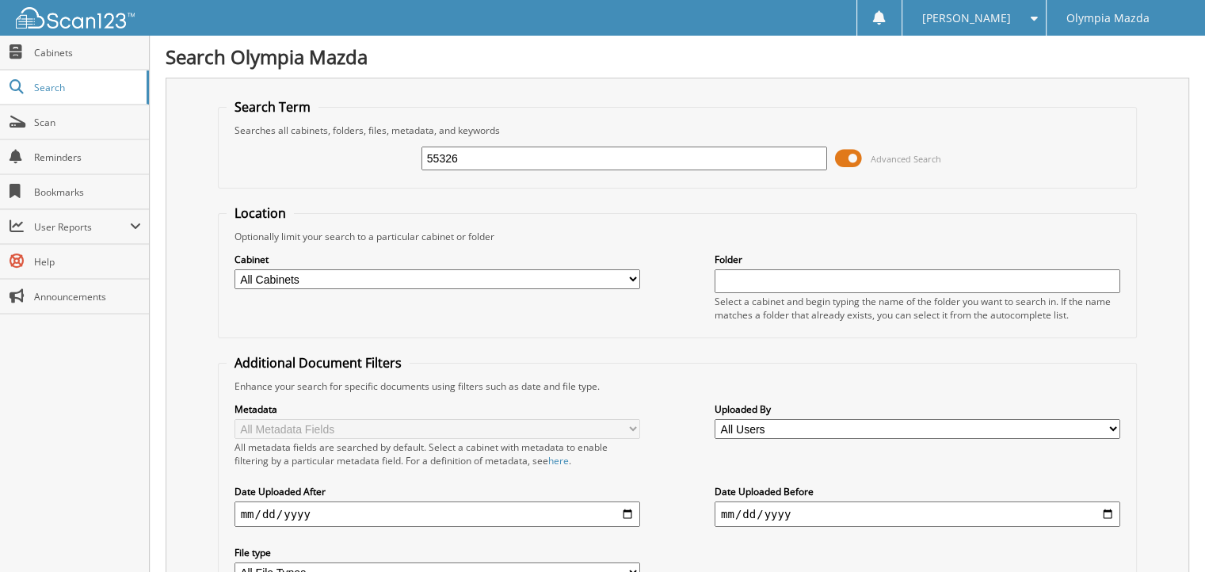
type input "55326"
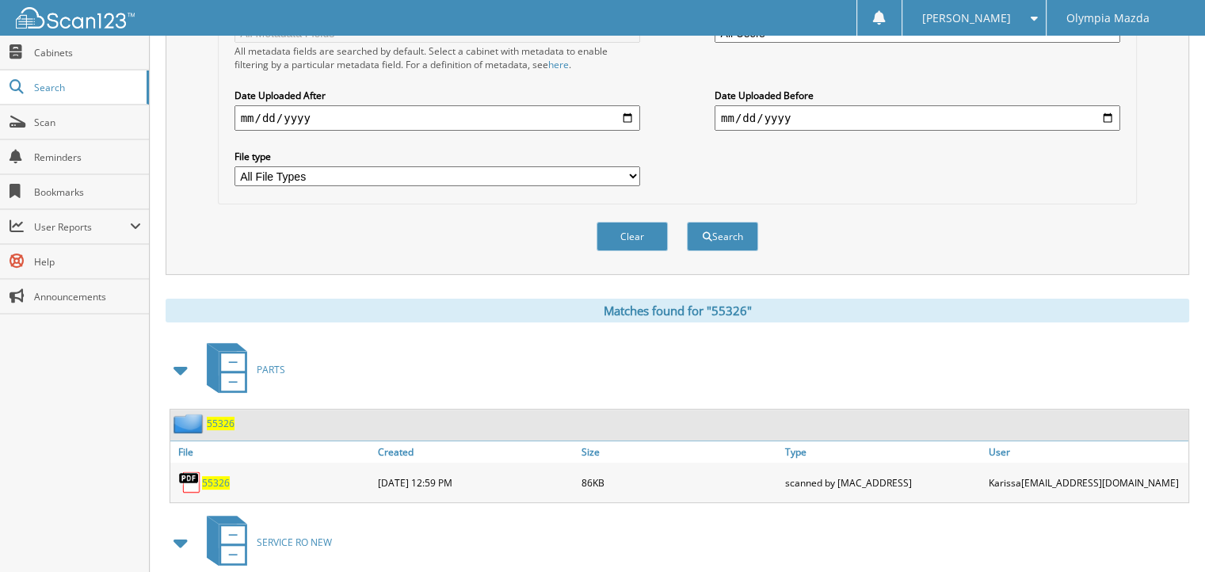
scroll to position [713, 0]
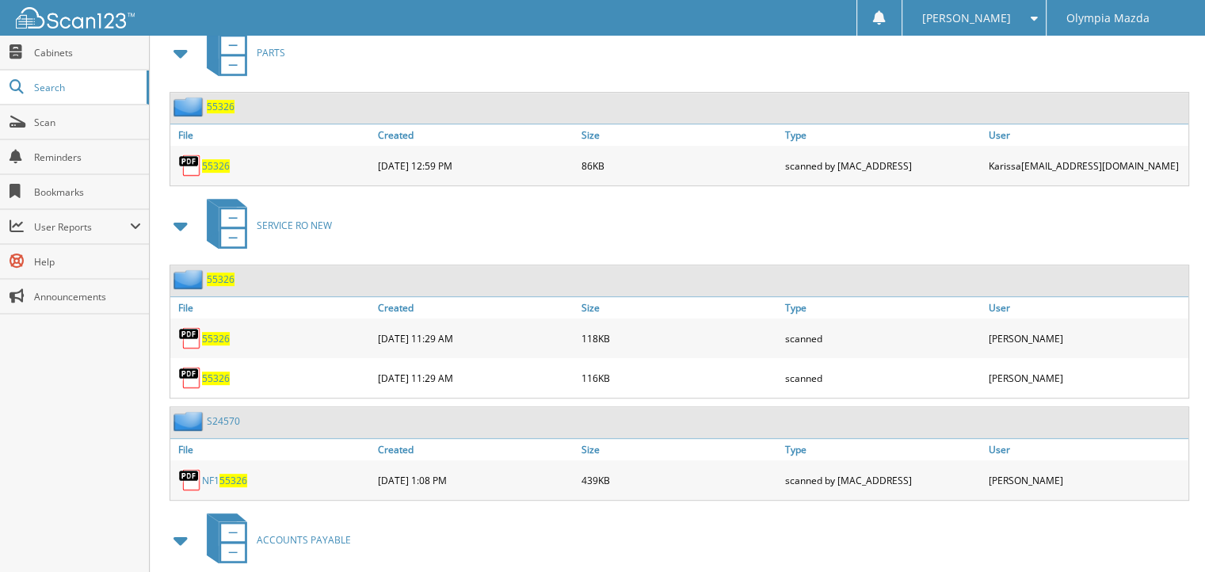
click at [225, 414] on link "S24570" at bounding box center [223, 420] width 33 height 13
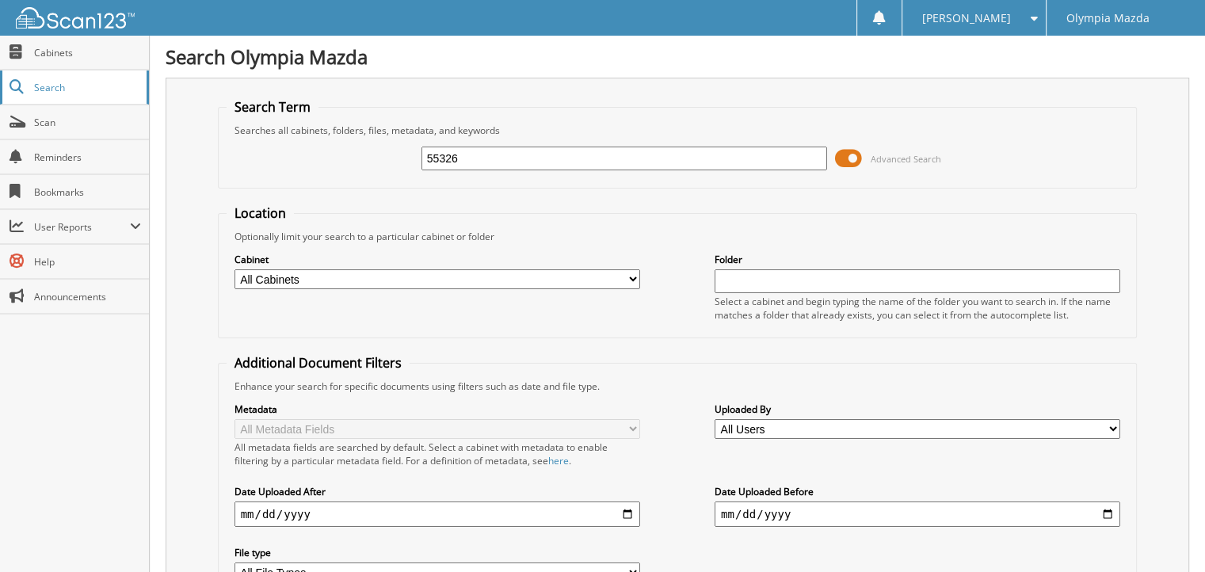
type input "55326"
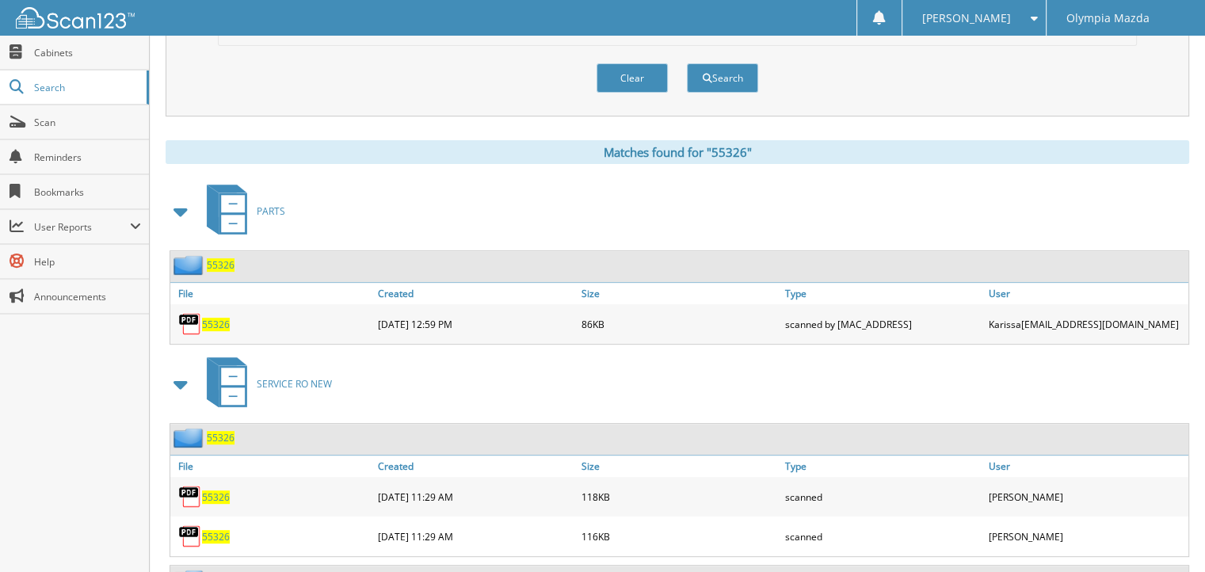
scroll to position [634, 0]
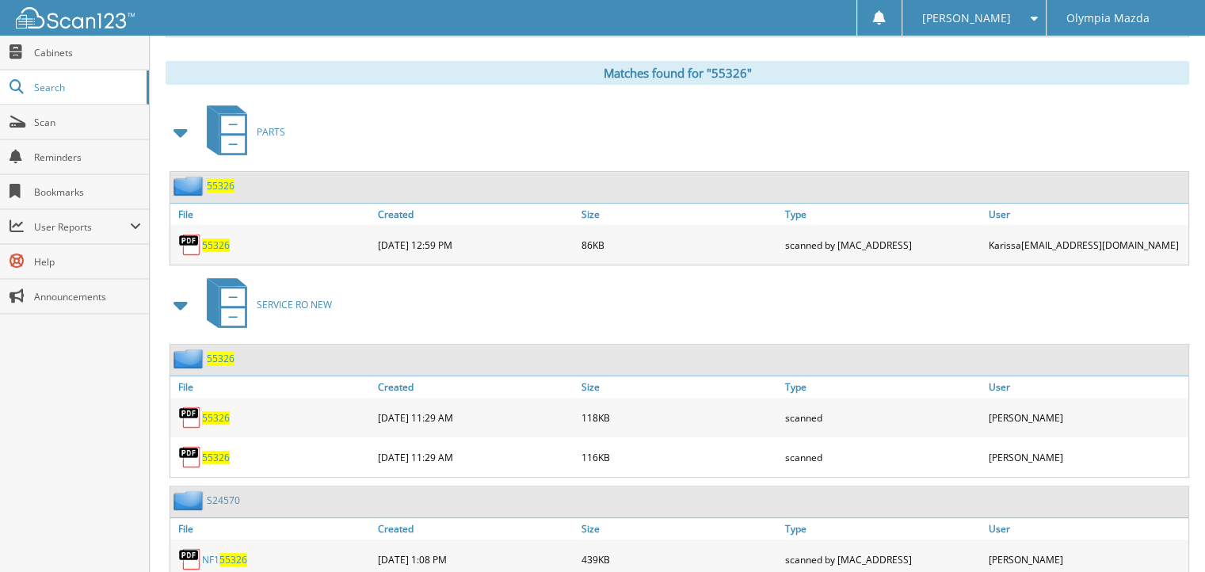
click at [215, 352] on span "55326" at bounding box center [221, 358] width 28 height 13
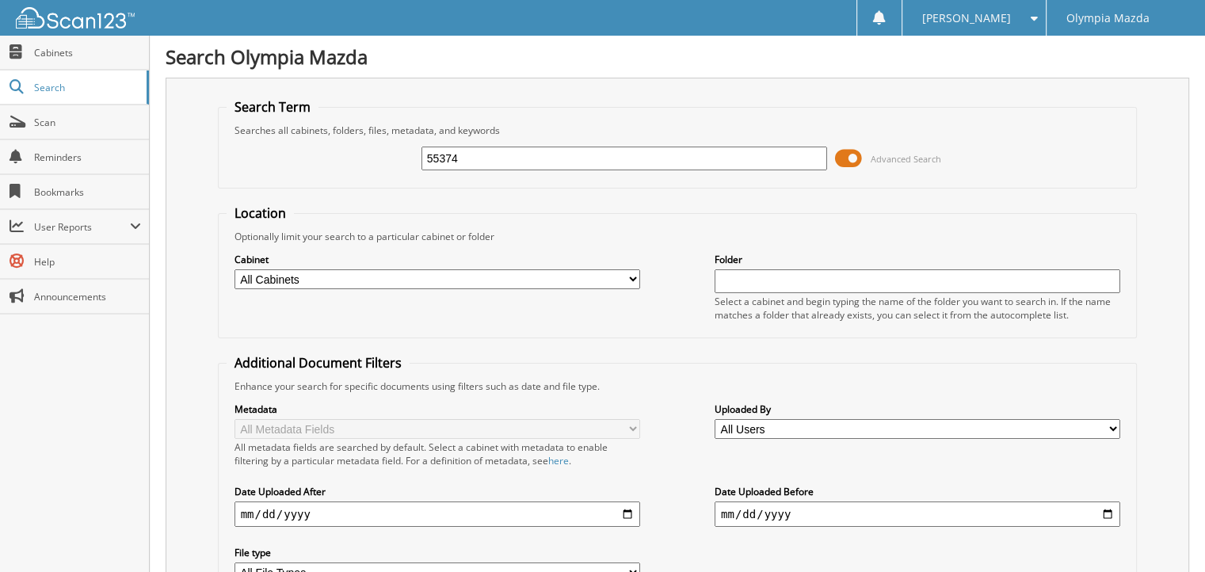
type input "55374"
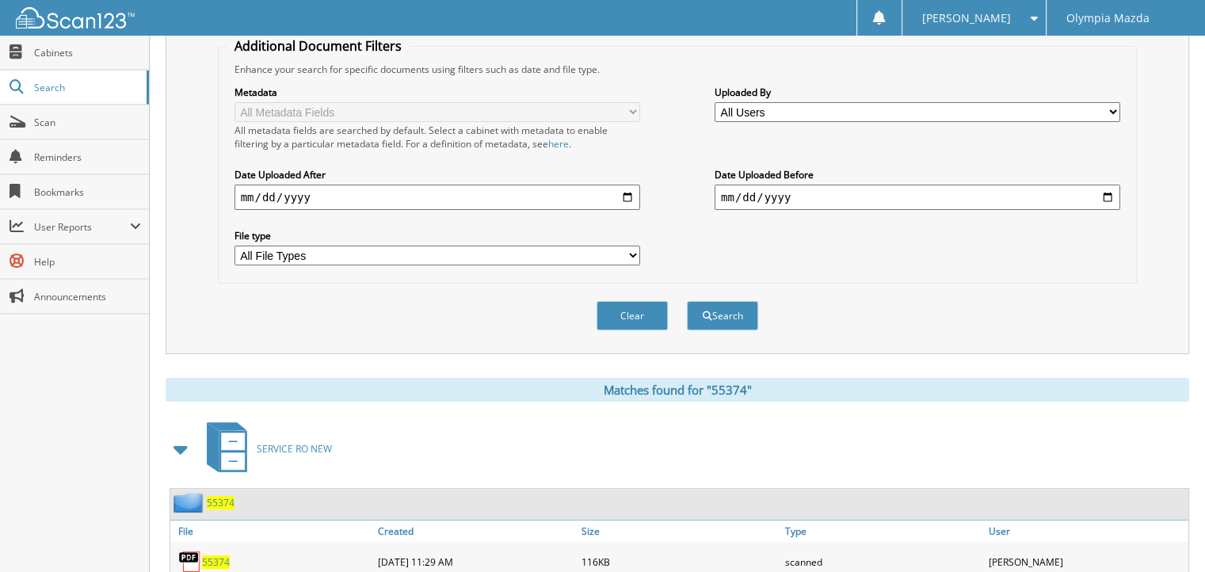
scroll to position [634, 0]
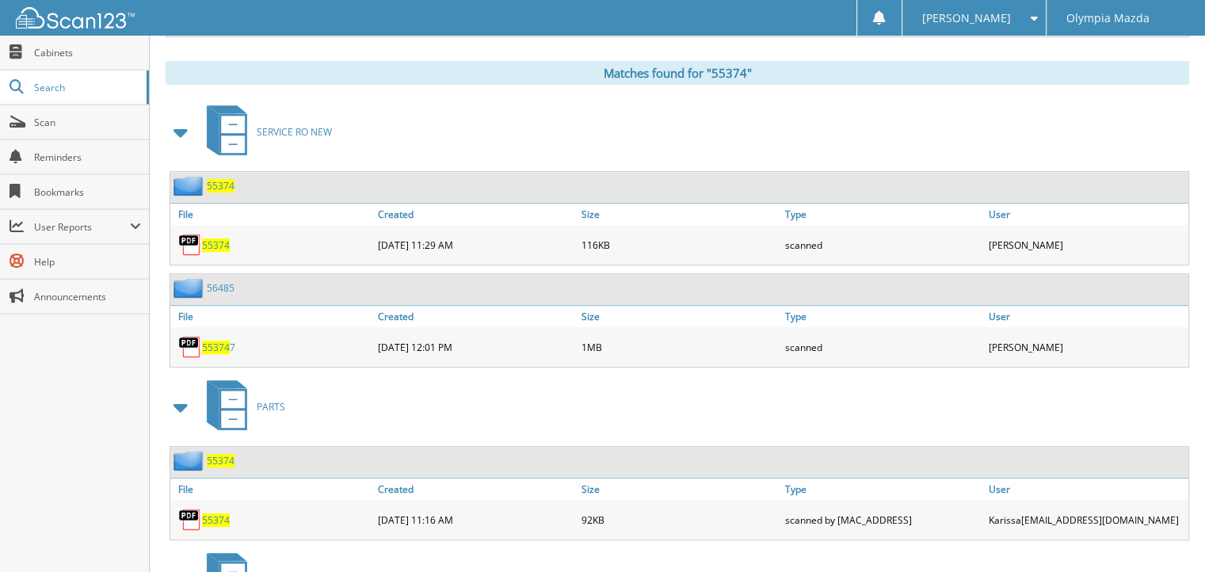
click at [224, 179] on span "55374" at bounding box center [221, 185] width 28 height 13
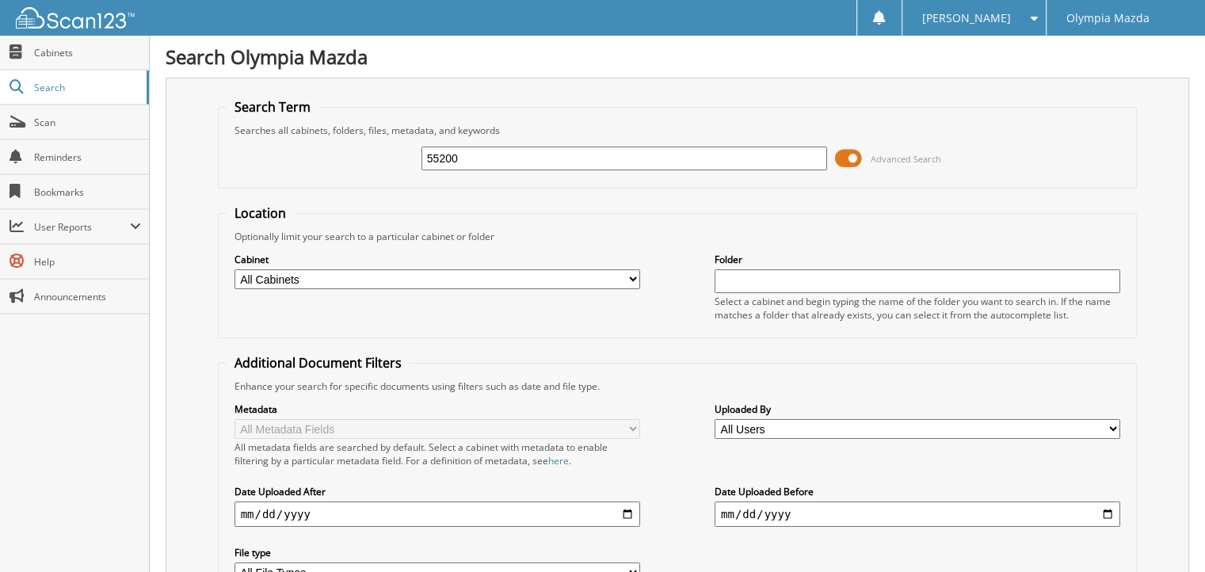
type input "55200"
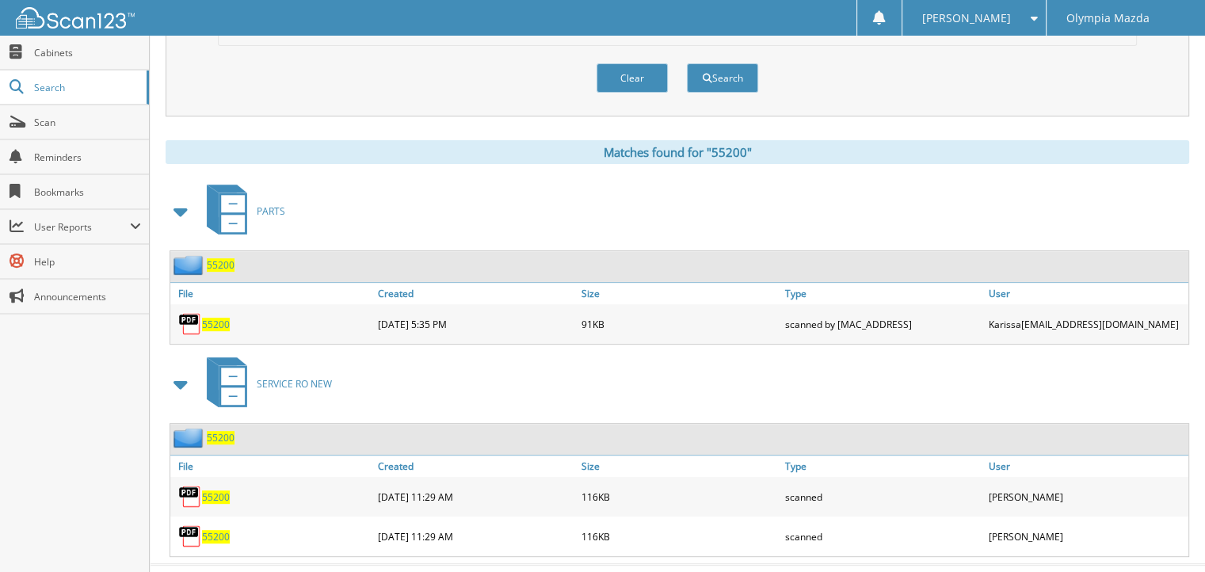
scroll to position [568, 0]
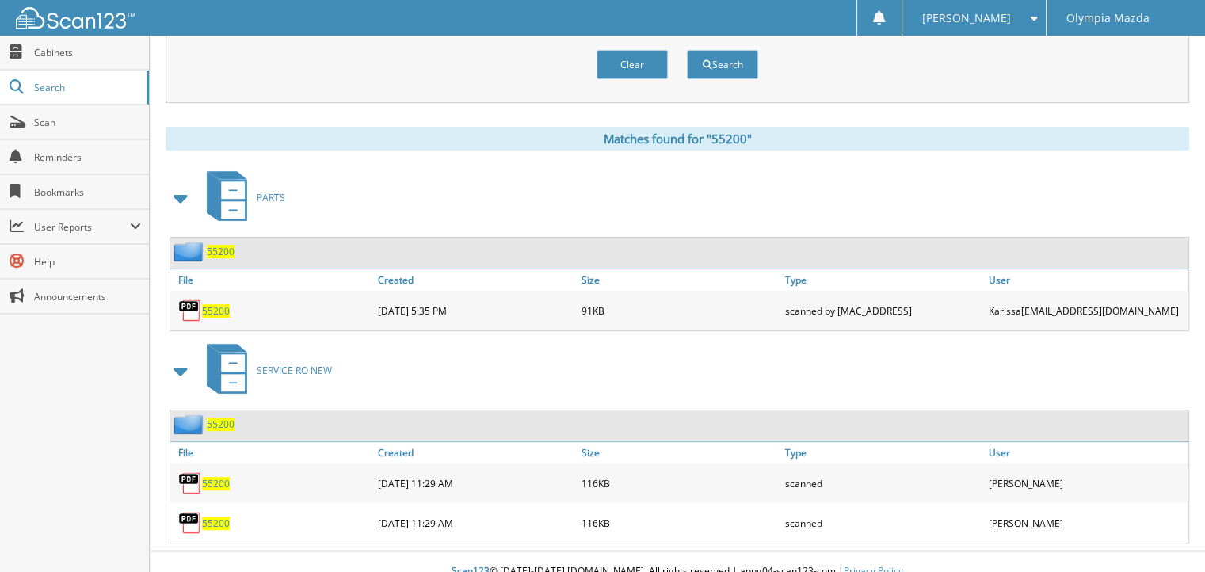
click at [227, 417] on span "55200" at bounding box center [221, 423] width 28 height 13
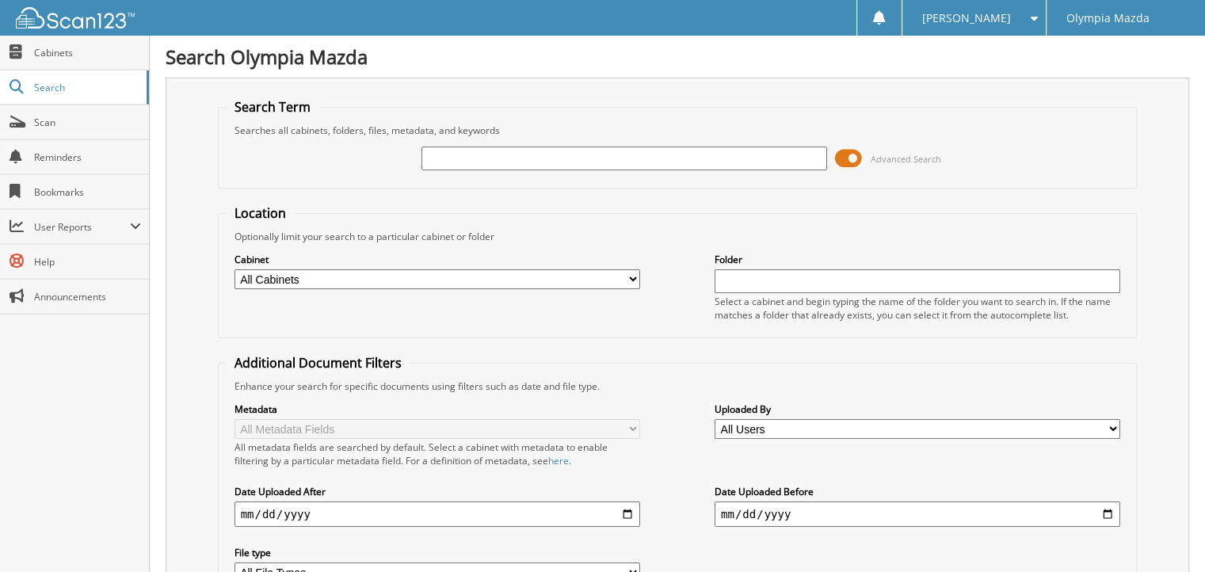
click at [489, 149] on input "text" at bounding box center [624, 159] width 406 height 24
type input "55335"
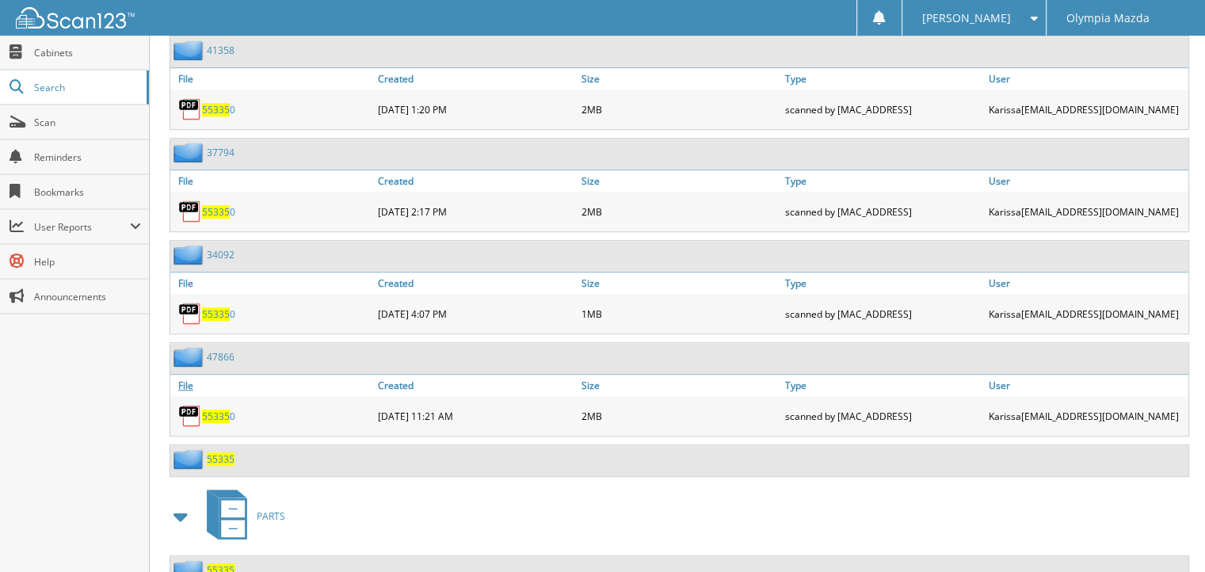
scroll to position [1030, 0]
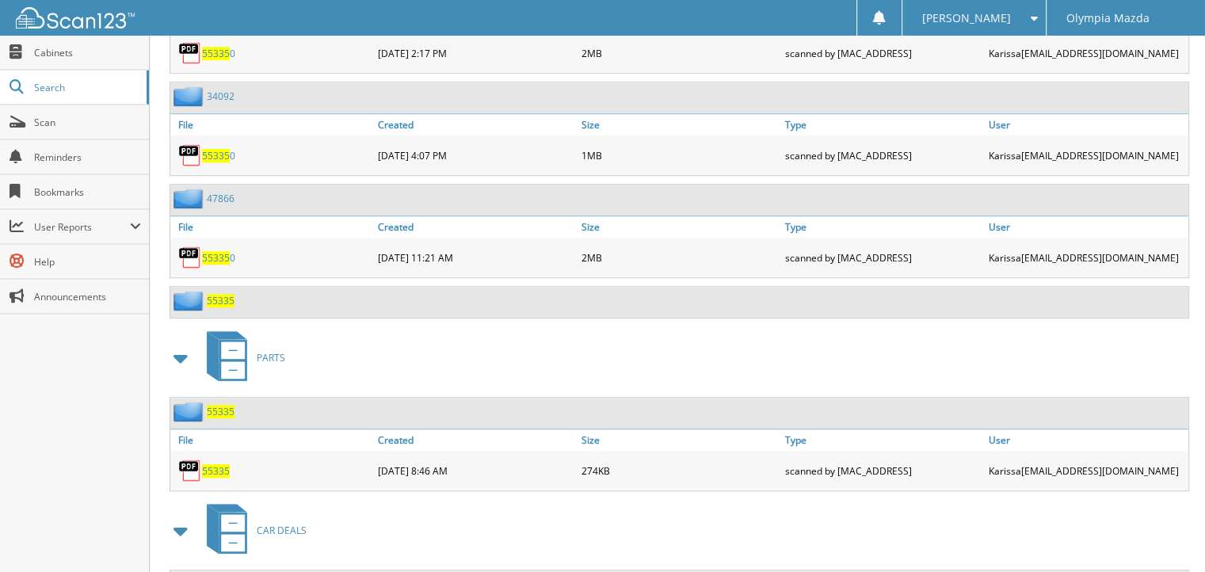
click at [211, 405] on span "55335" at bounding box center [221, 411] width 28 height 13
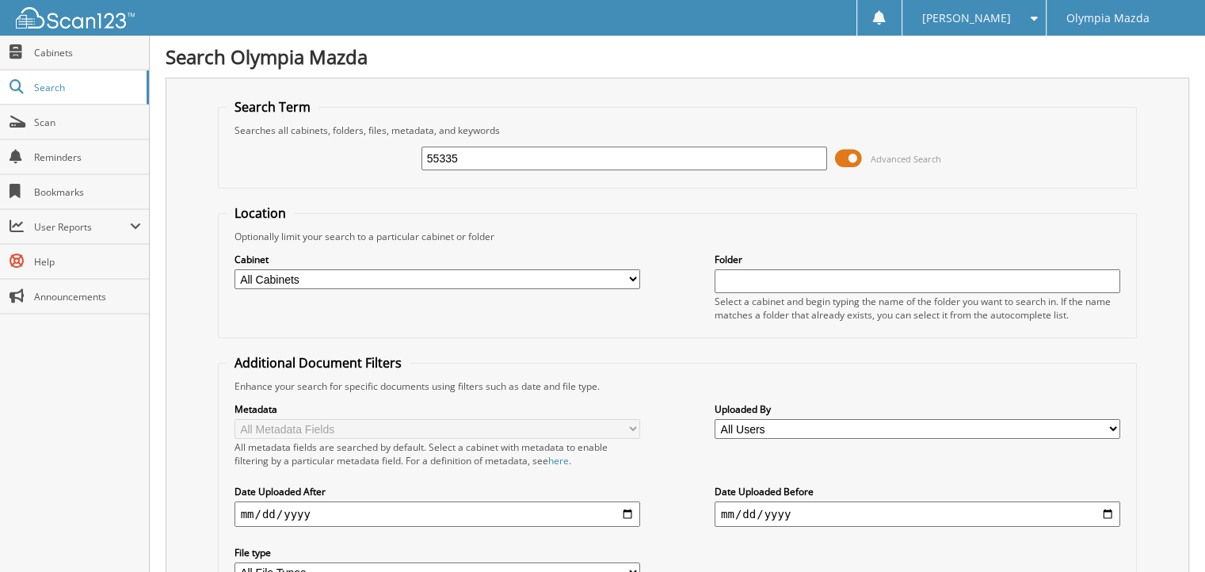
type input "55335"
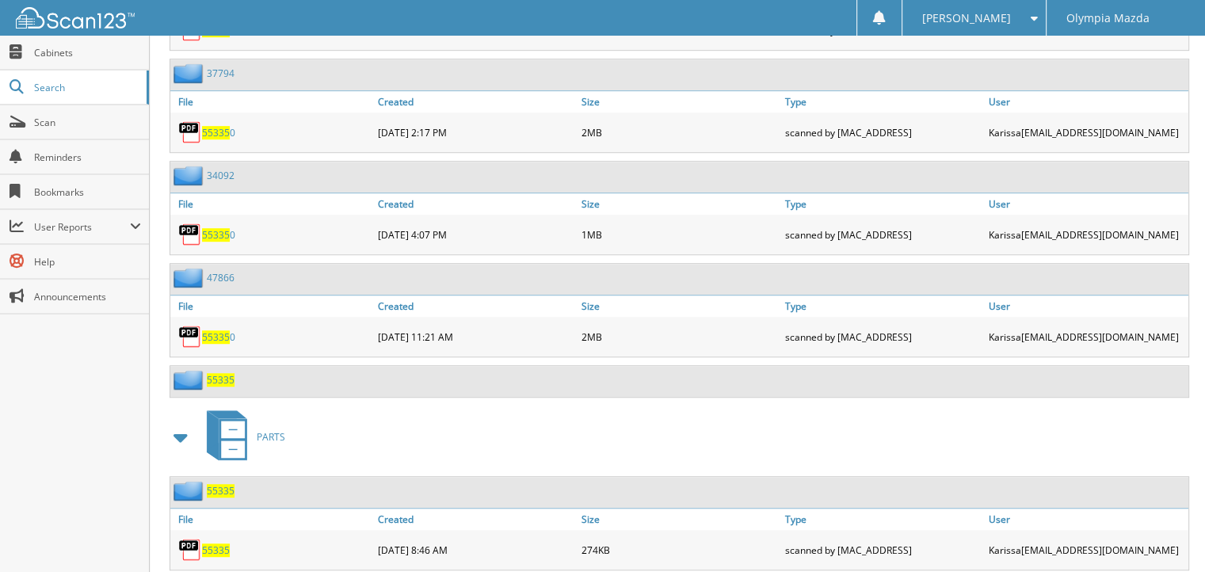
scroll to position [1030, 0]
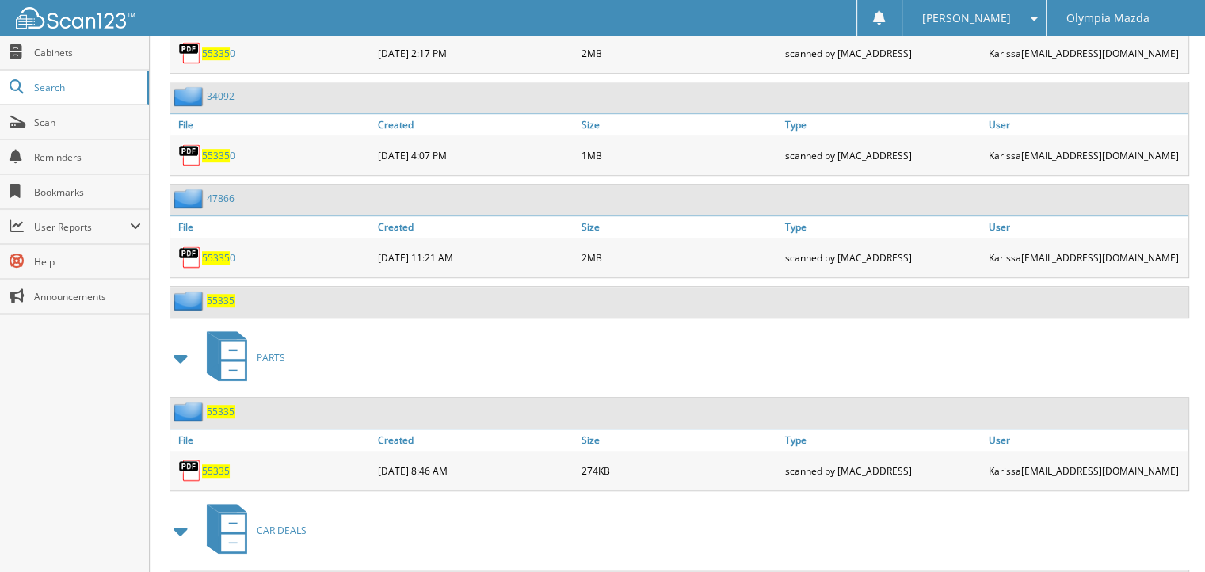
click at [221, 294] on span "55335" at bounding box center [221, 300] width 28 height 13
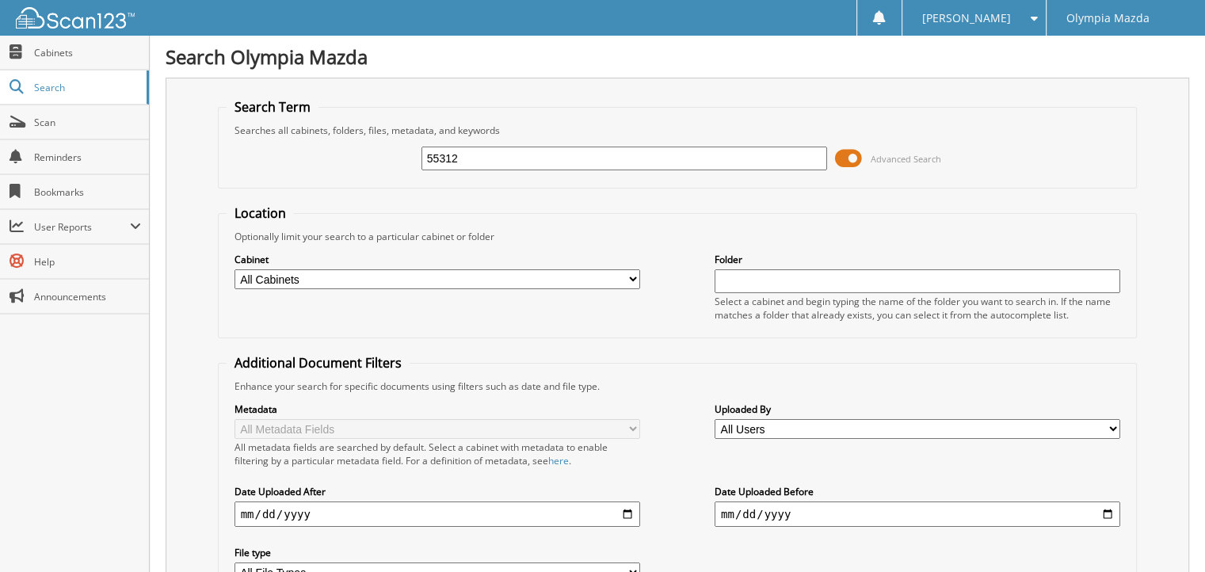
type input "55312"
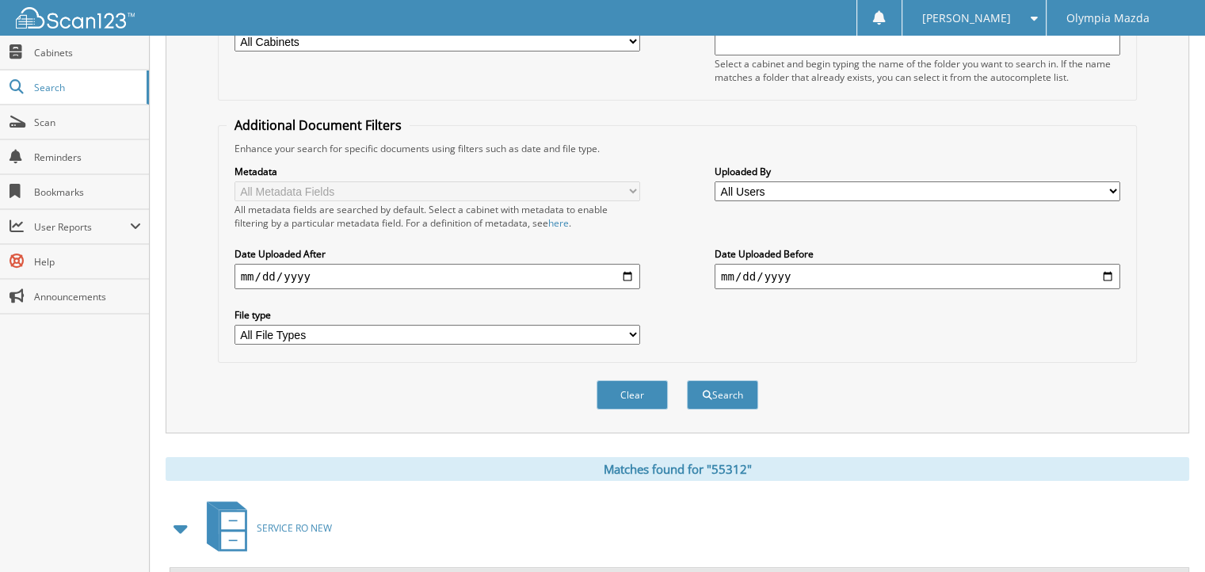
scroll to position [358, 0]
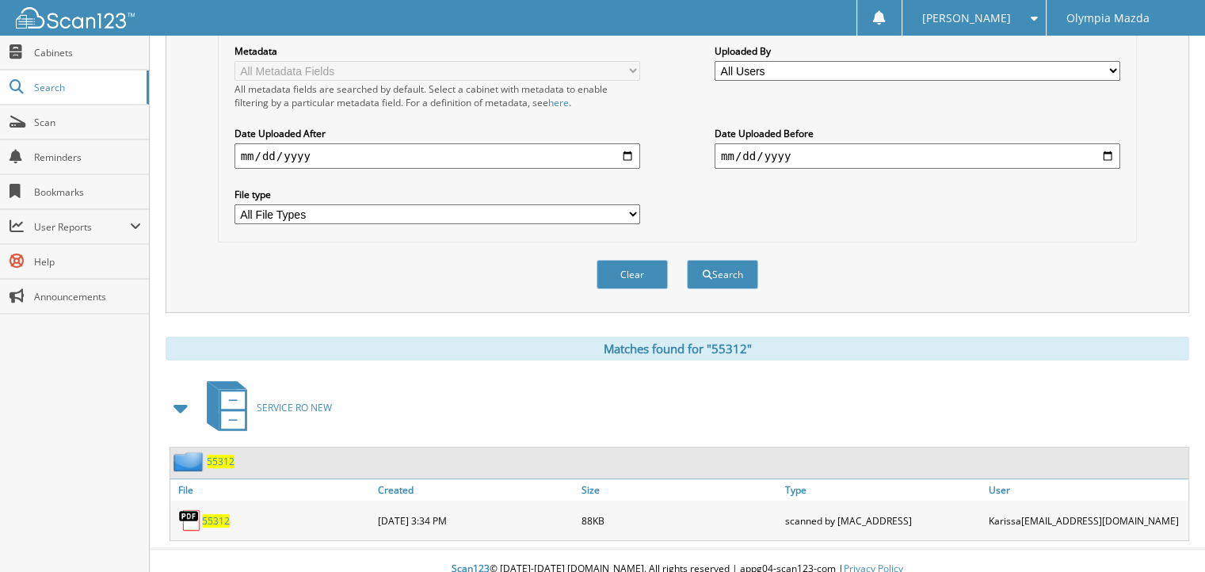
click at [225, 455] on span "55312" at bounding box center [221, 461] width 28 height 13
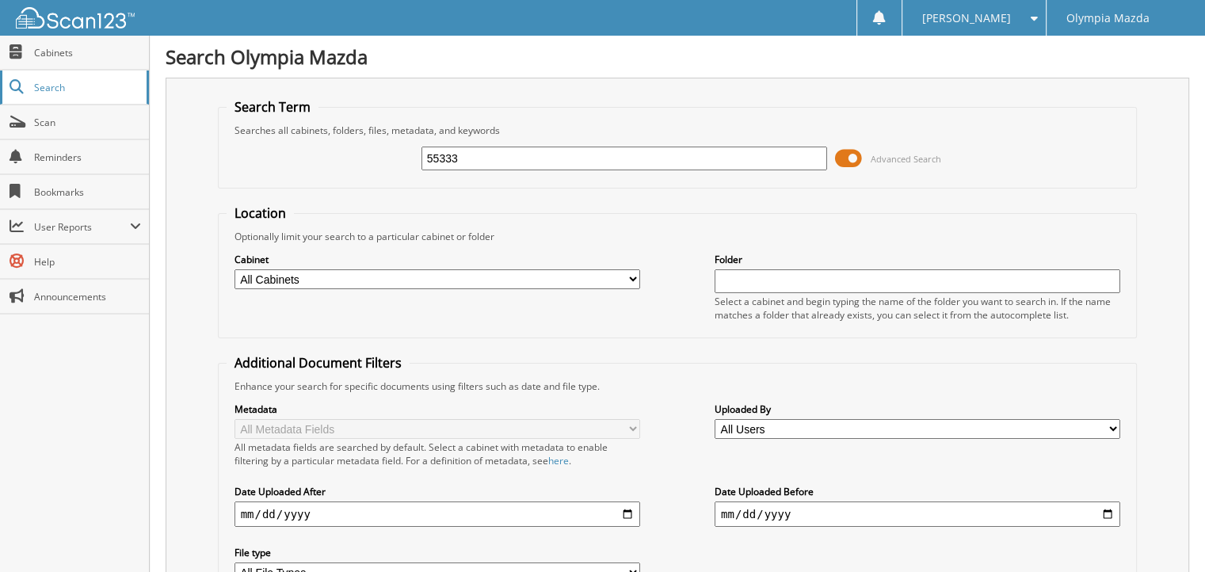
type input "55333"
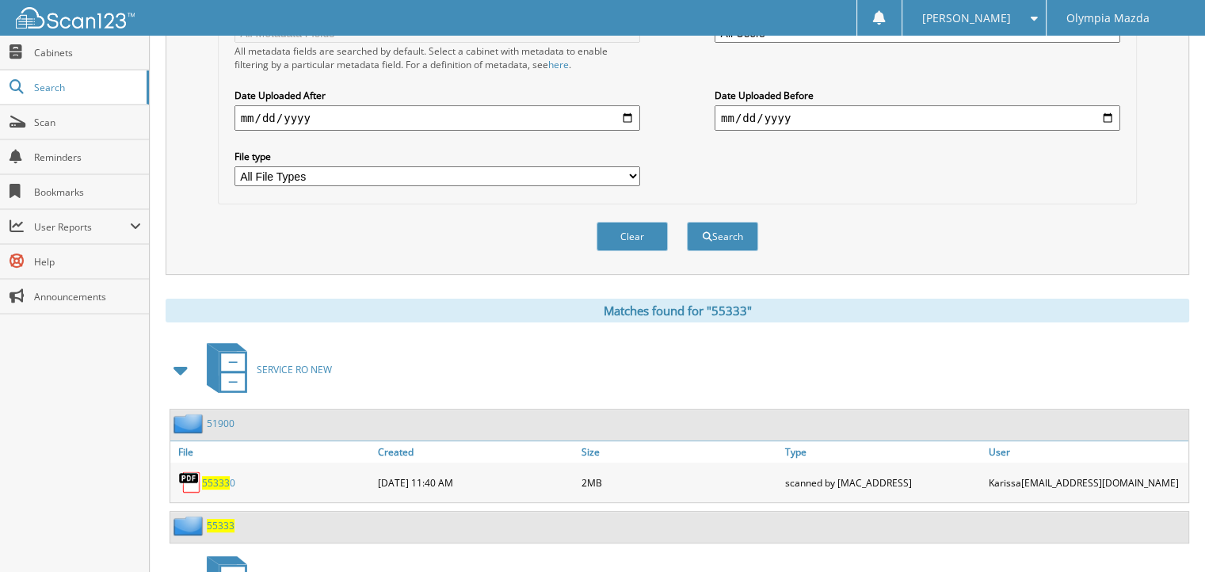
scroll to position [634, 0]
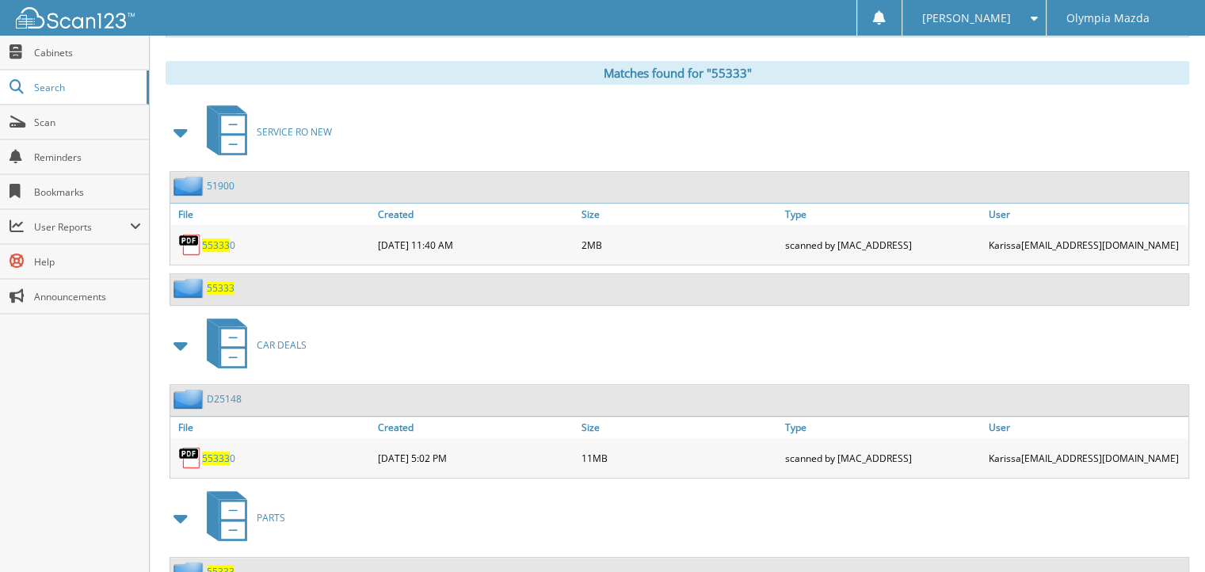
click at [228, 281] on span "55333" at bounding box center [221, 287] width 28 height 13
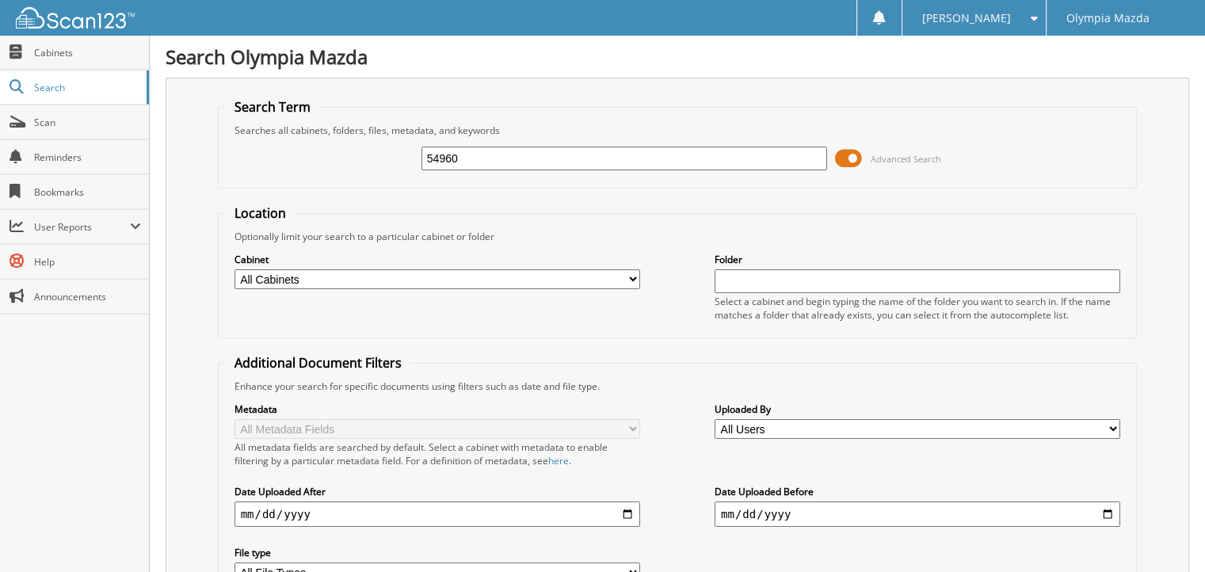
type input "54960"
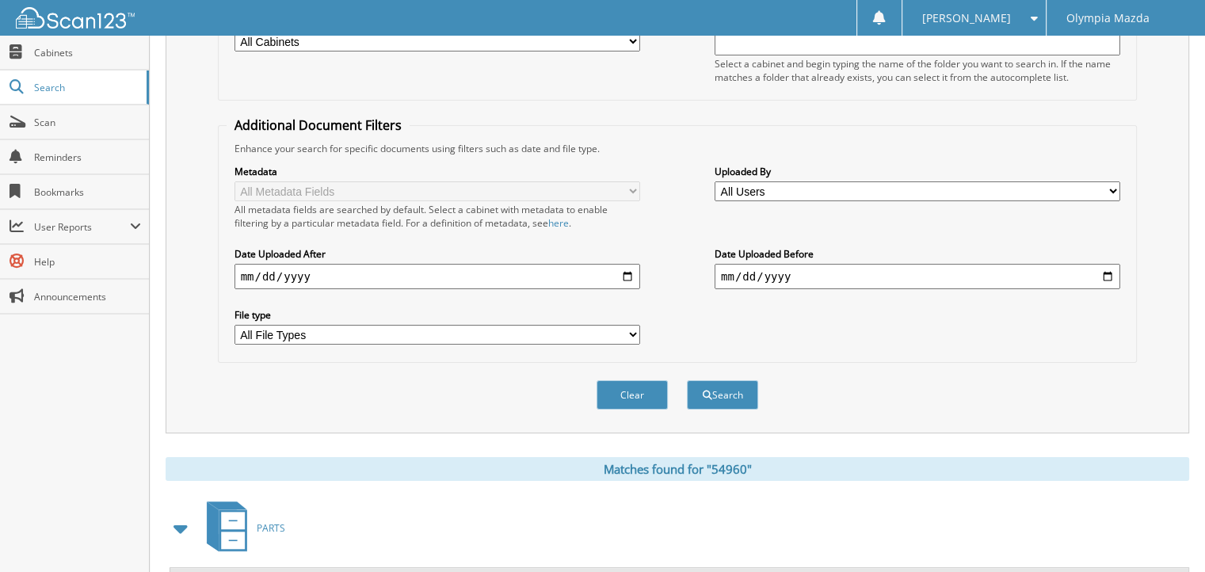
scroll to position [468, 0]
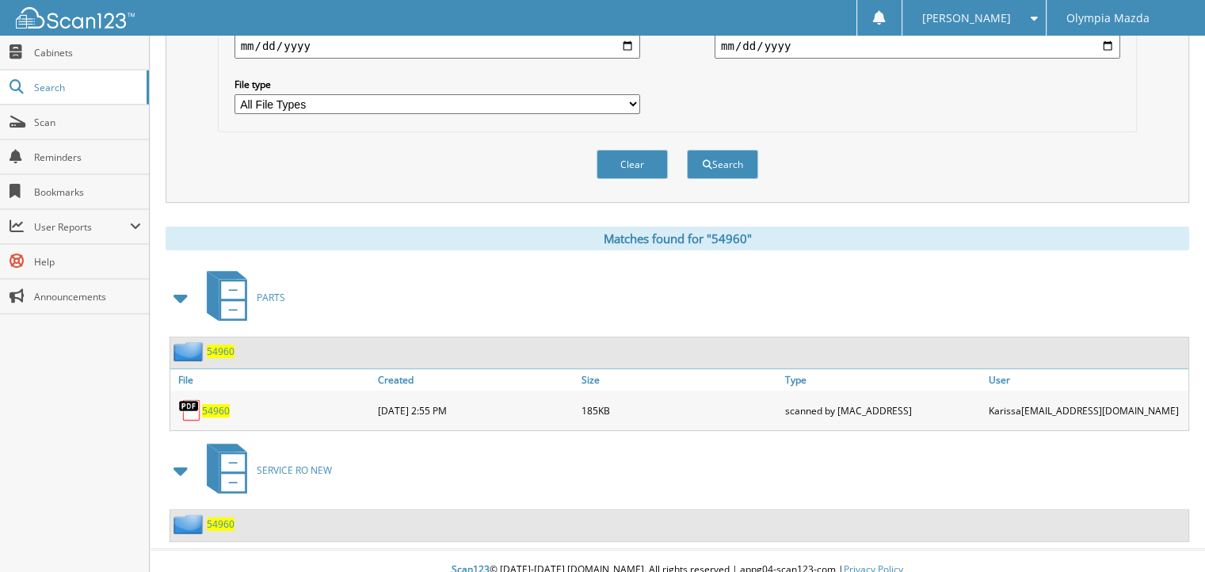
click at [219, 517] on span "54960" at bounding box center [221, 523] width 28 height 13
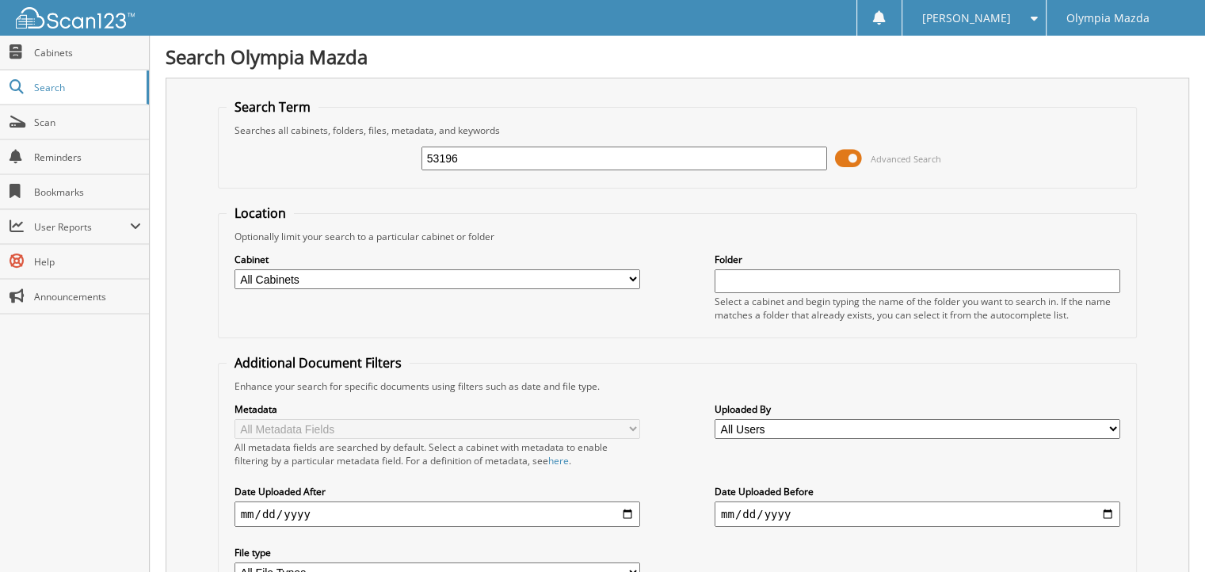
type input "53196"
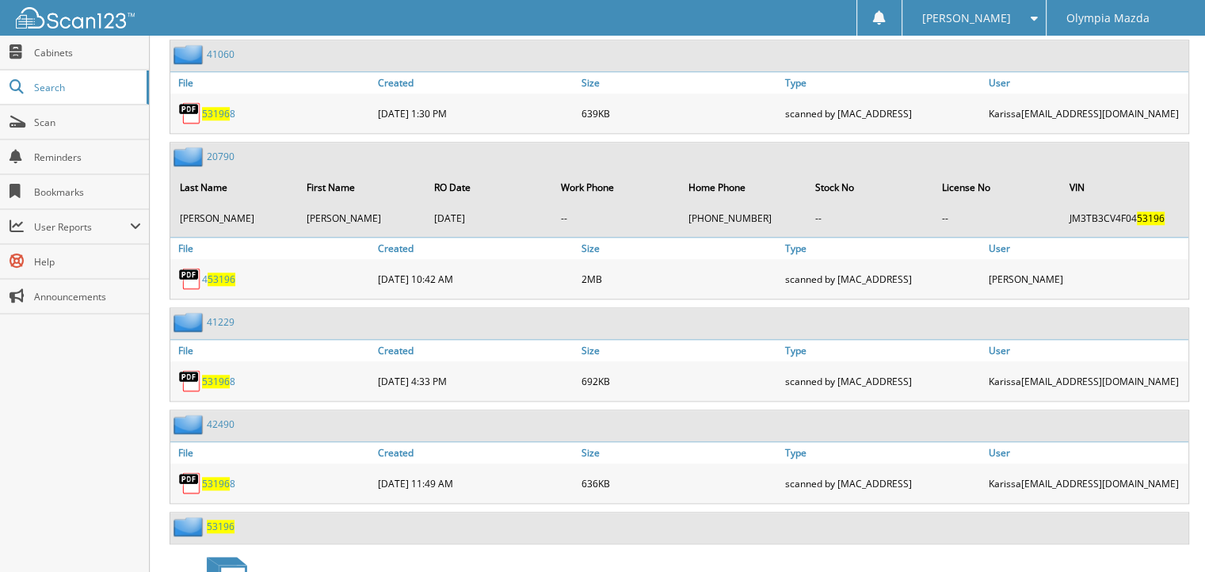
scroll to position [1584, 0]
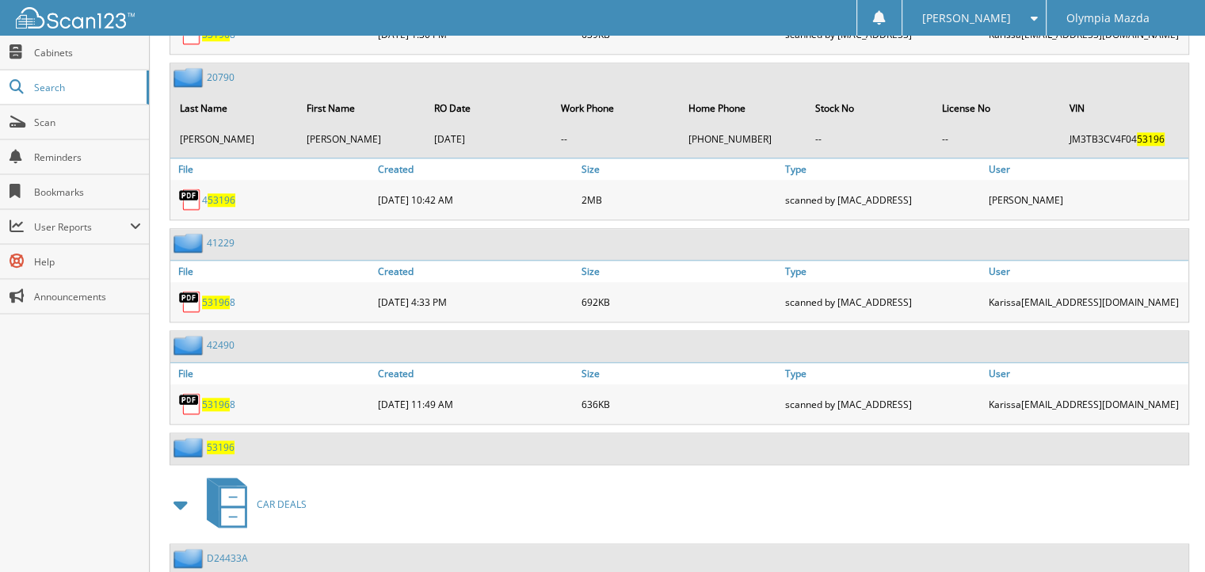
click at [215, 440] on span "53196" at bounding box center [221, 446] width 28 height 13
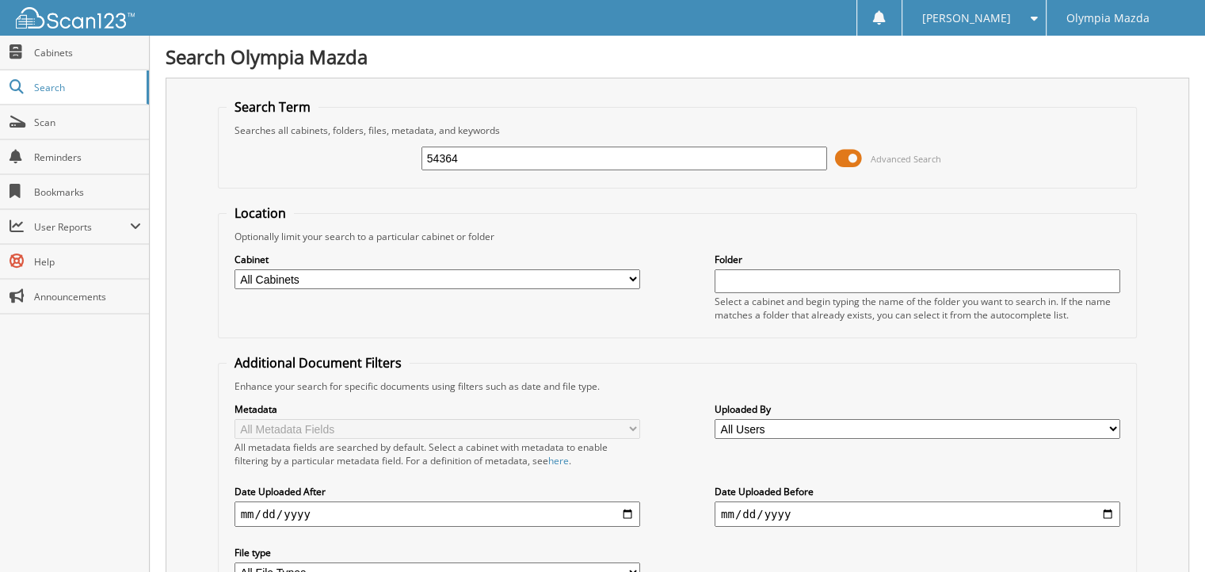
type input "54364"
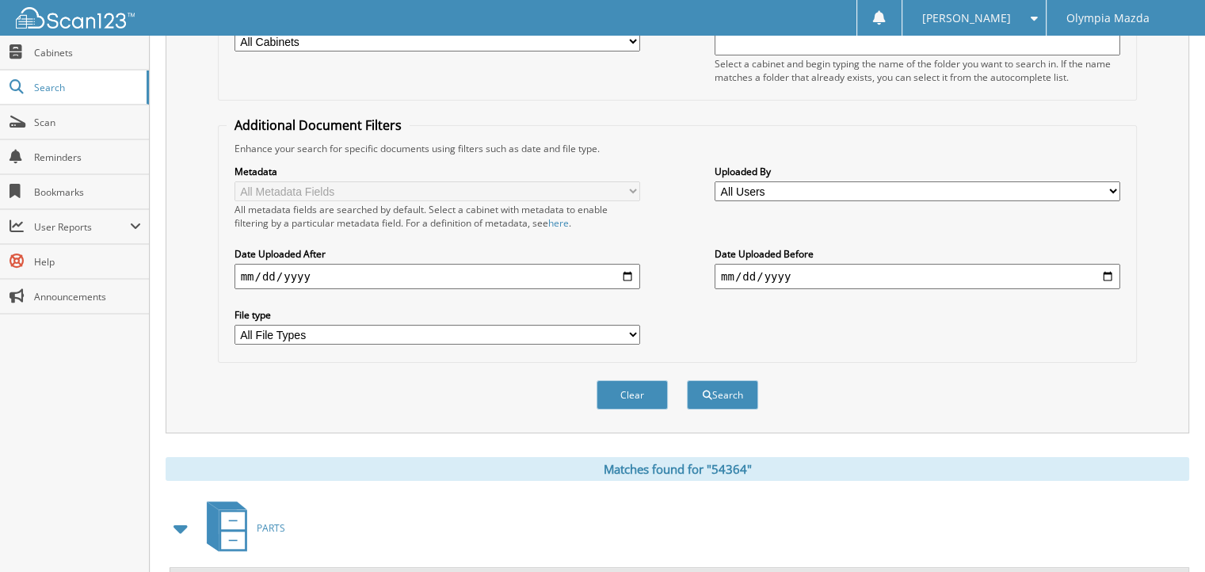
scroll to position [468, 0]
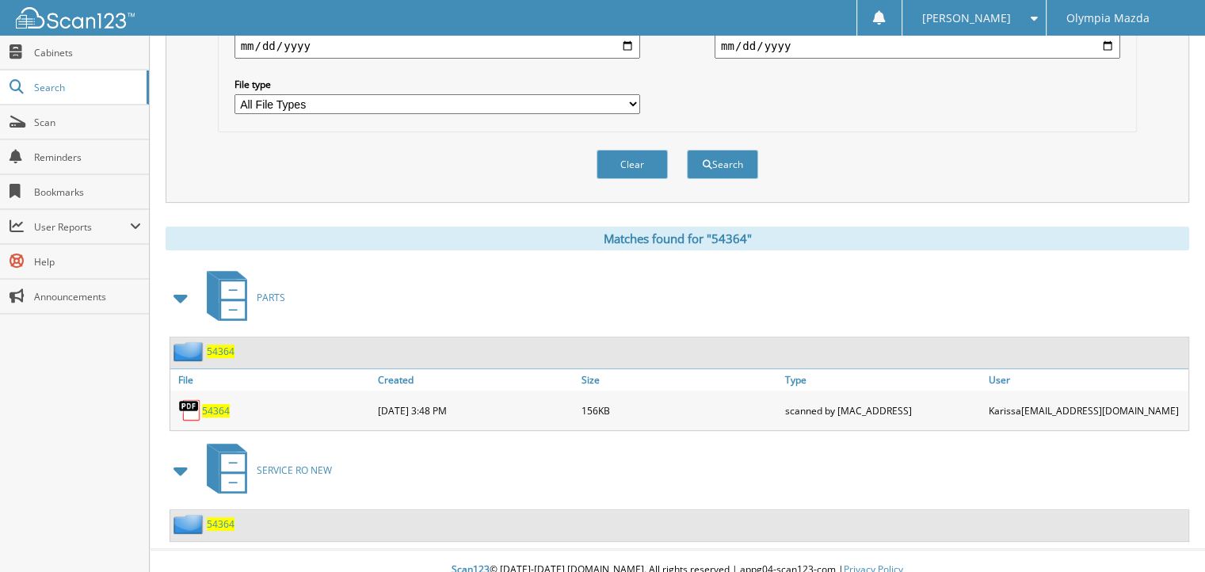
click at [227, 517] on span "54364" at bounding box center [221, 523] width 28 height 13
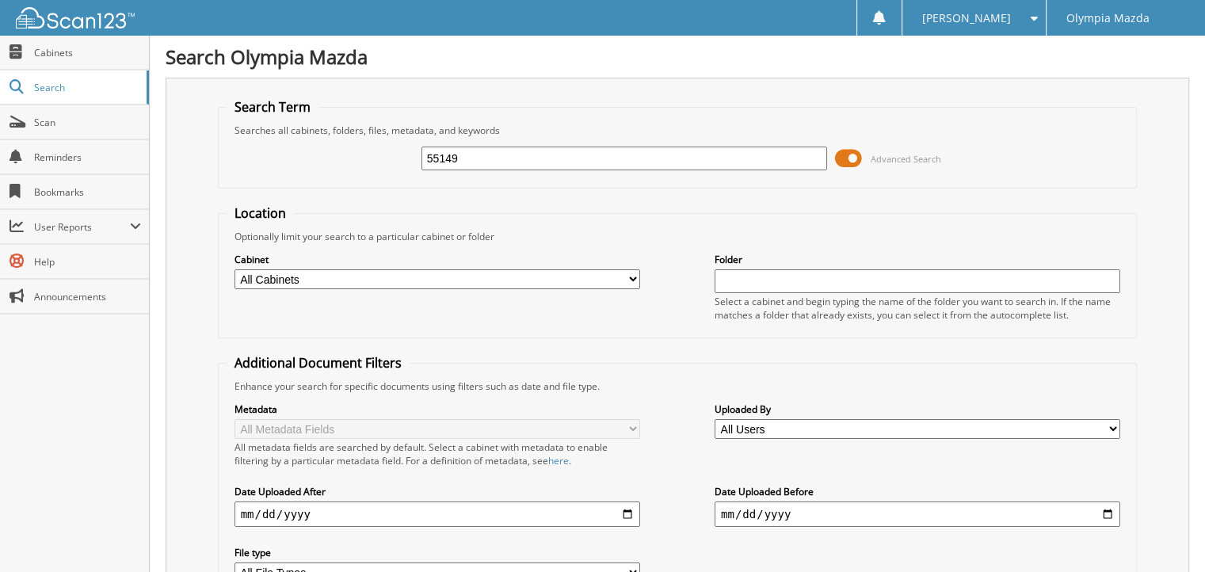
type input "55149"
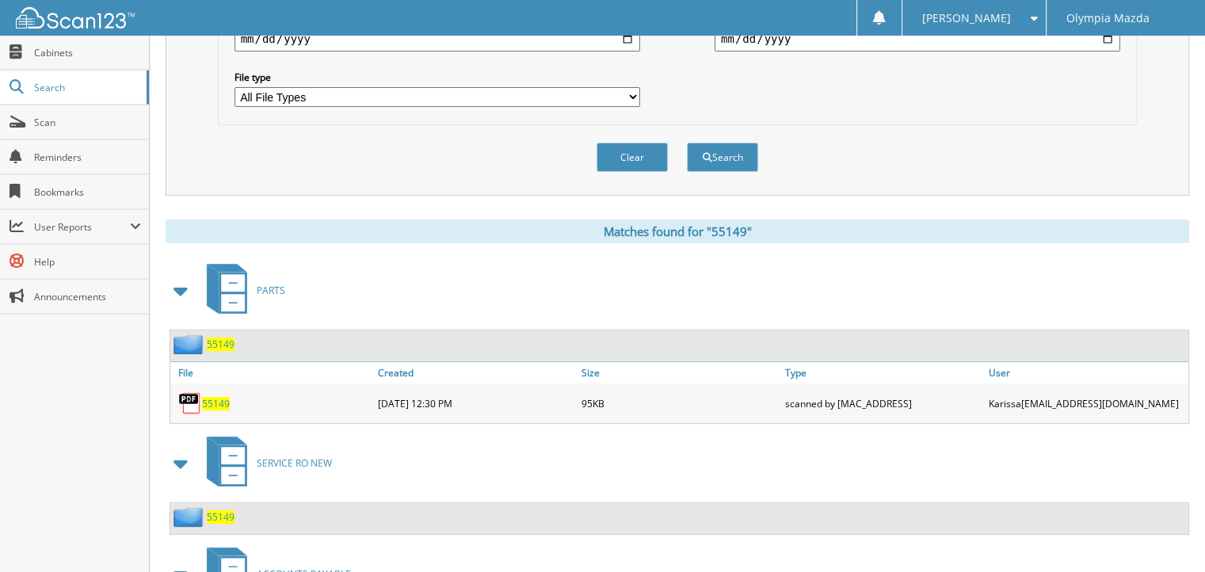
scroll to position [650, 0]
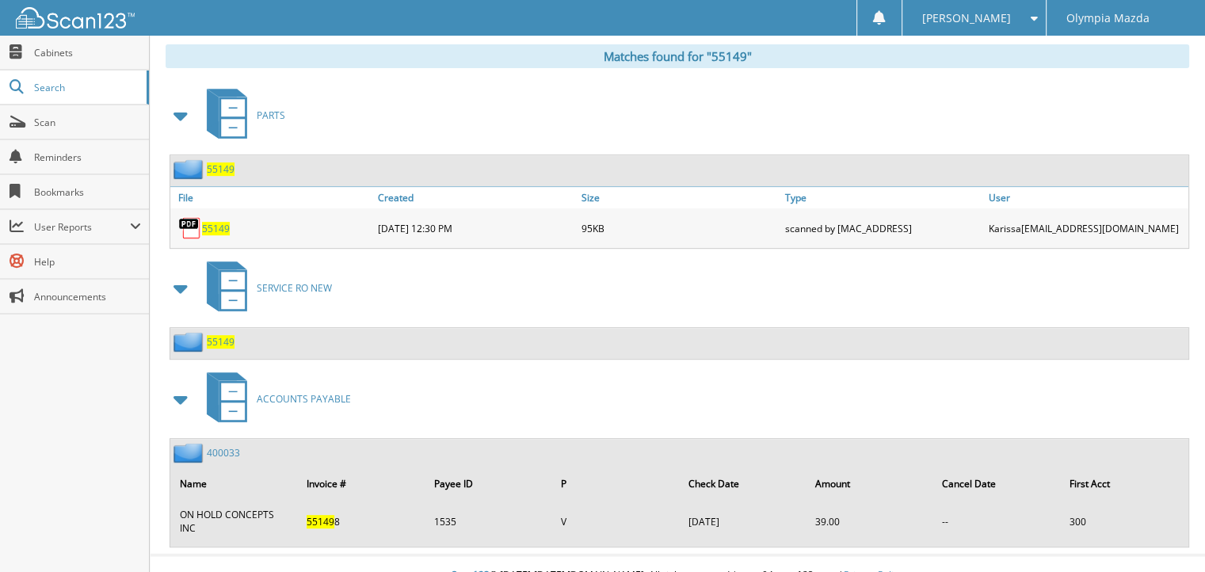
click at [222, 335] on span "55149" at bounding box center [221, 341] width 28 height 13
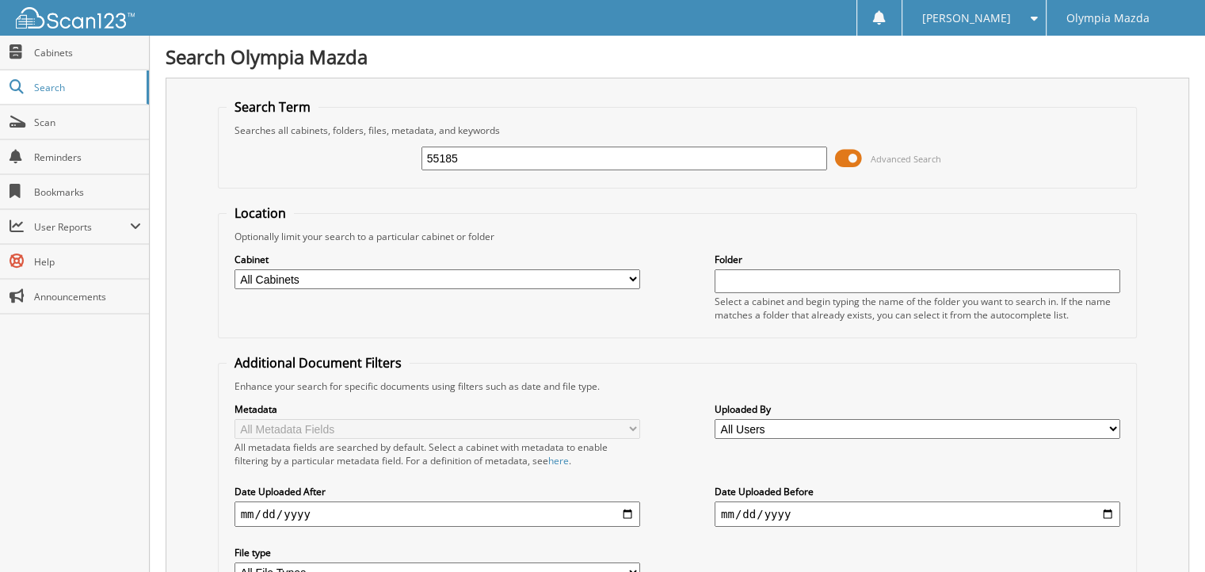
type input "55185"
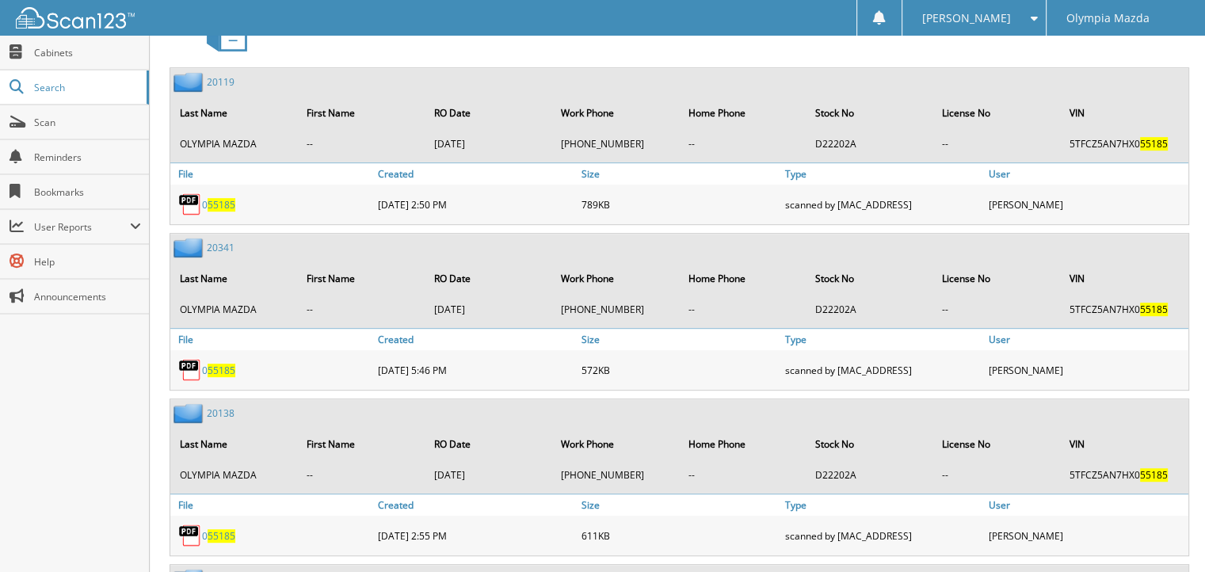
scroll to position [817, 0]
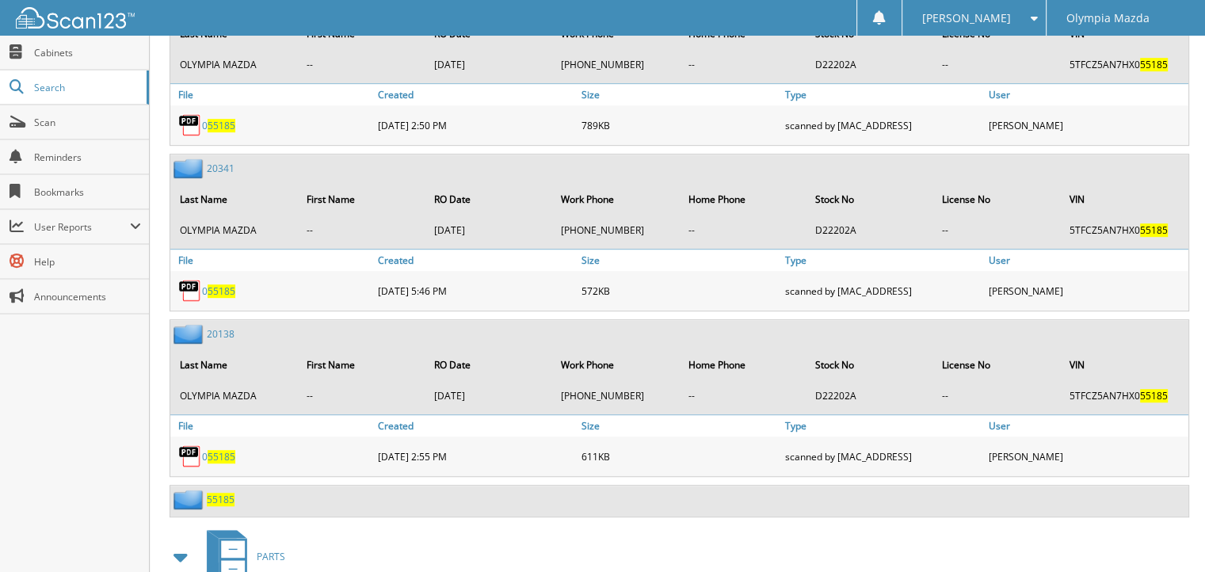
click at [225, 493] on span "55185" at bounding box center [221, 499] width 28 height 13
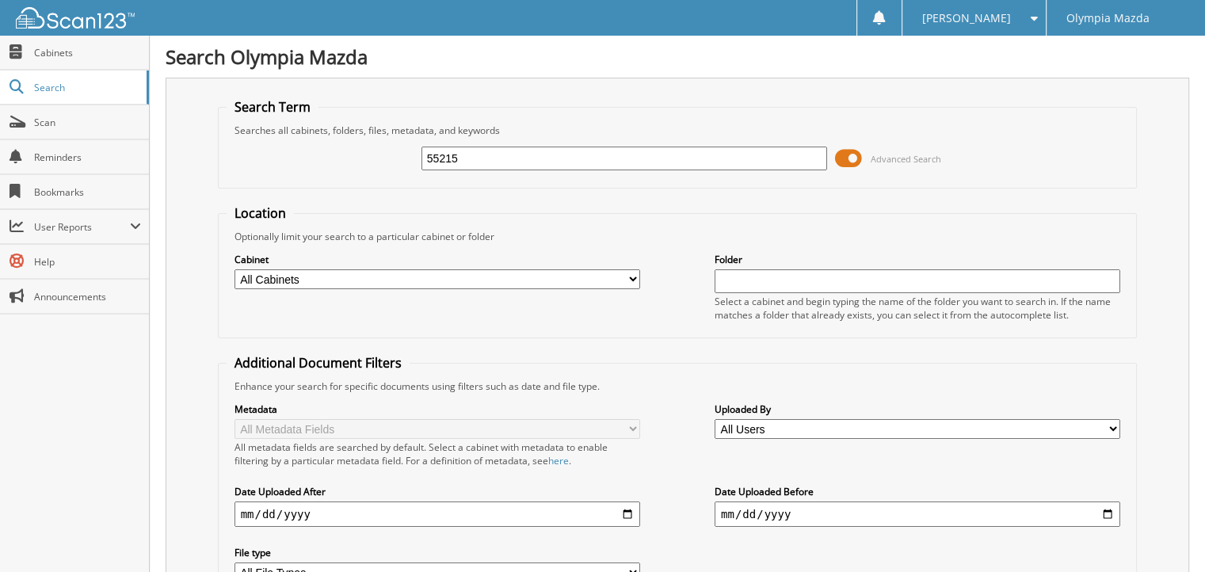
type input "55215"
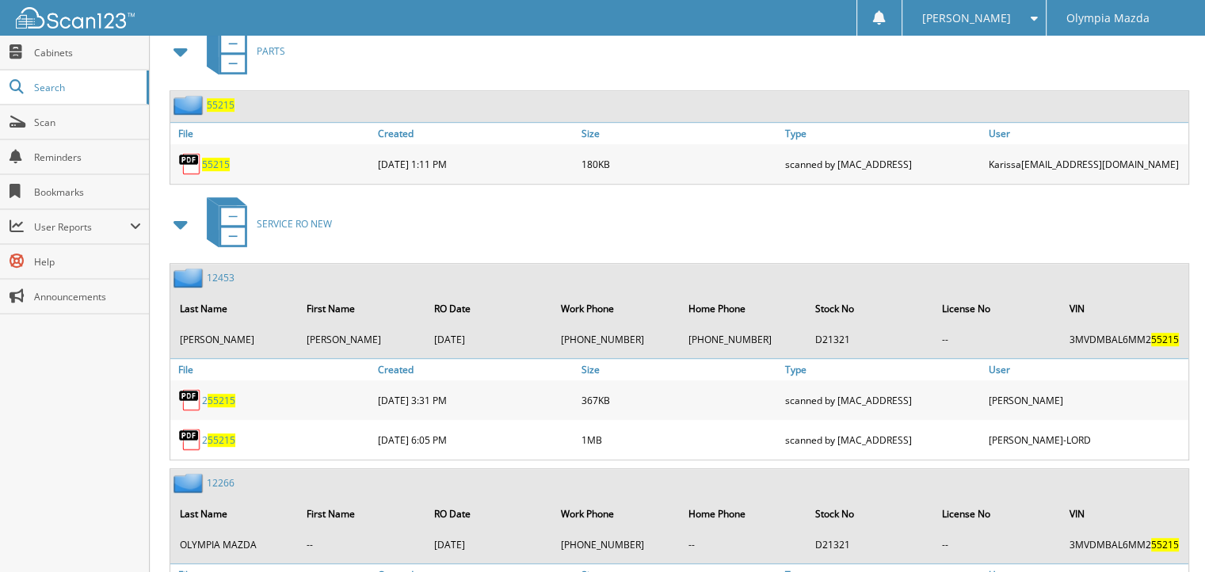
scroll to position [1061, 0]
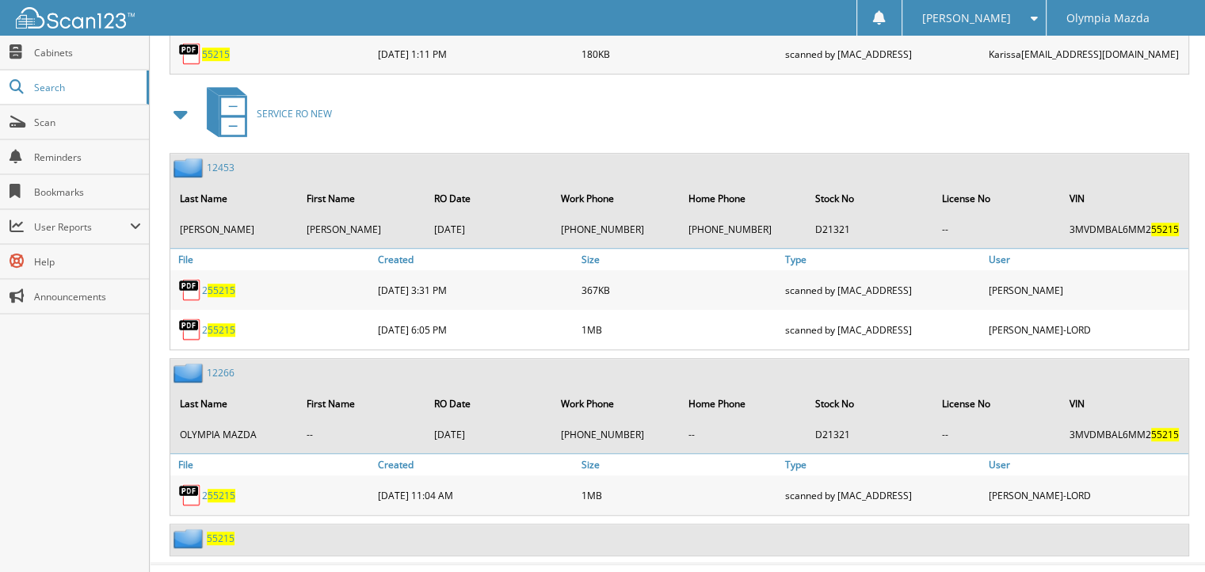
click at [222, 531] on span "55215" at bounding box center [221, 537] width 28 height 13
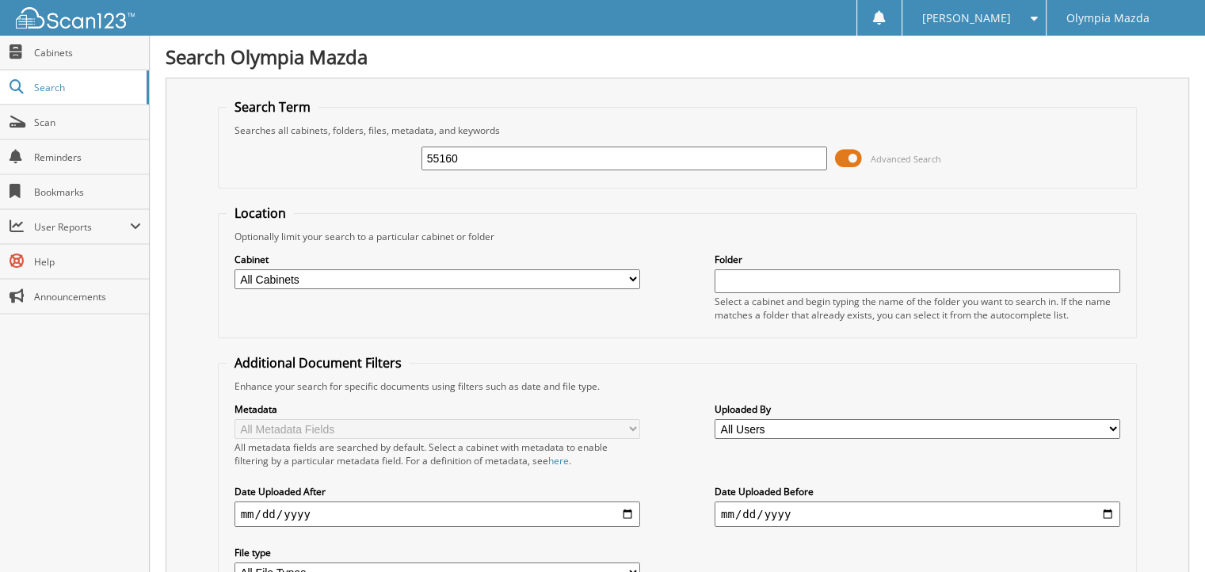
type input "55160"
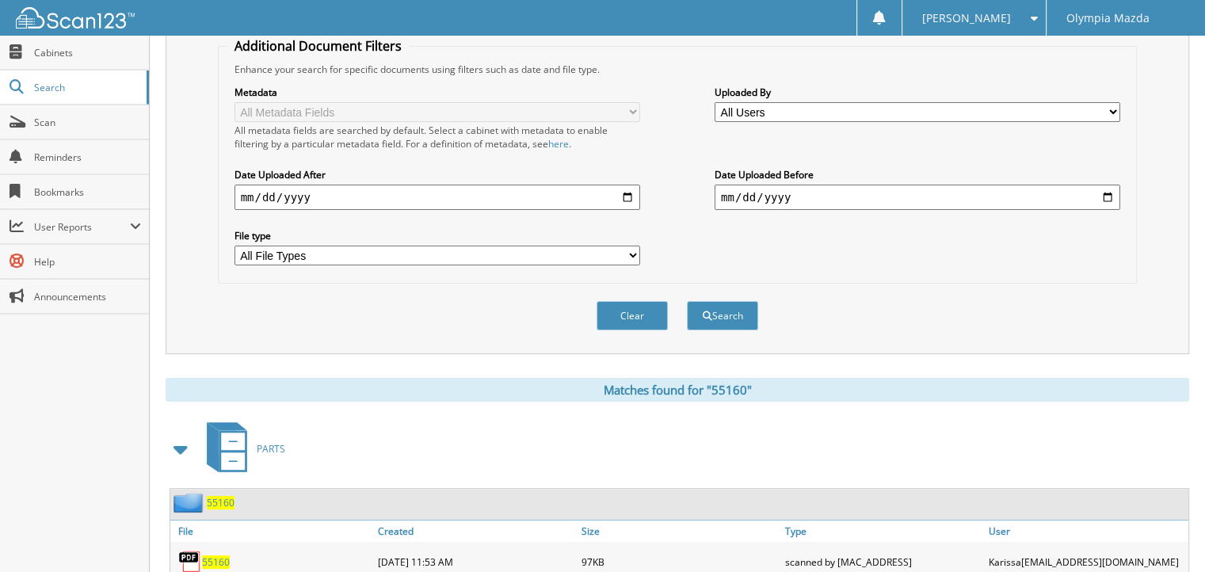
scroll to position [468, 0]
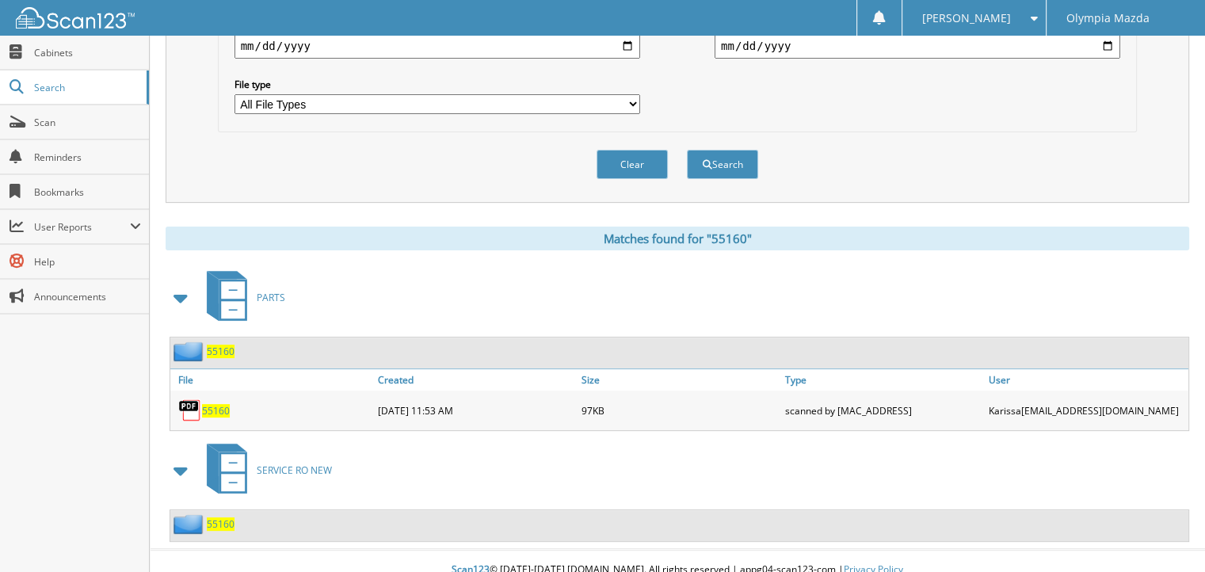
click at [227, 517] on span "55160" at bounding box center [221, 523] width 28 height 13
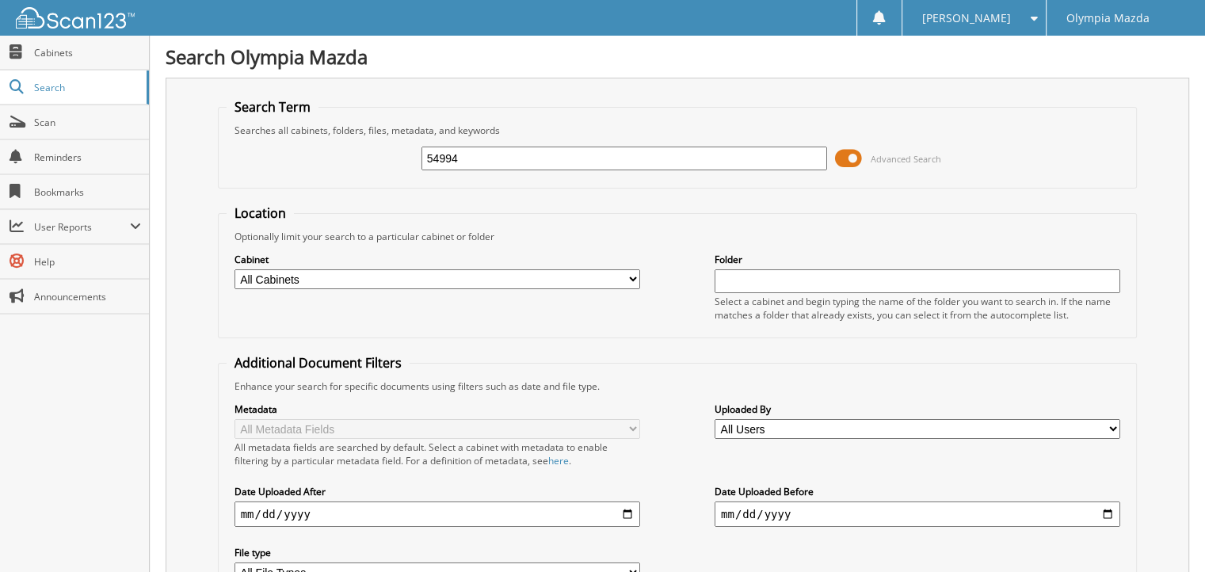
type input "54994"
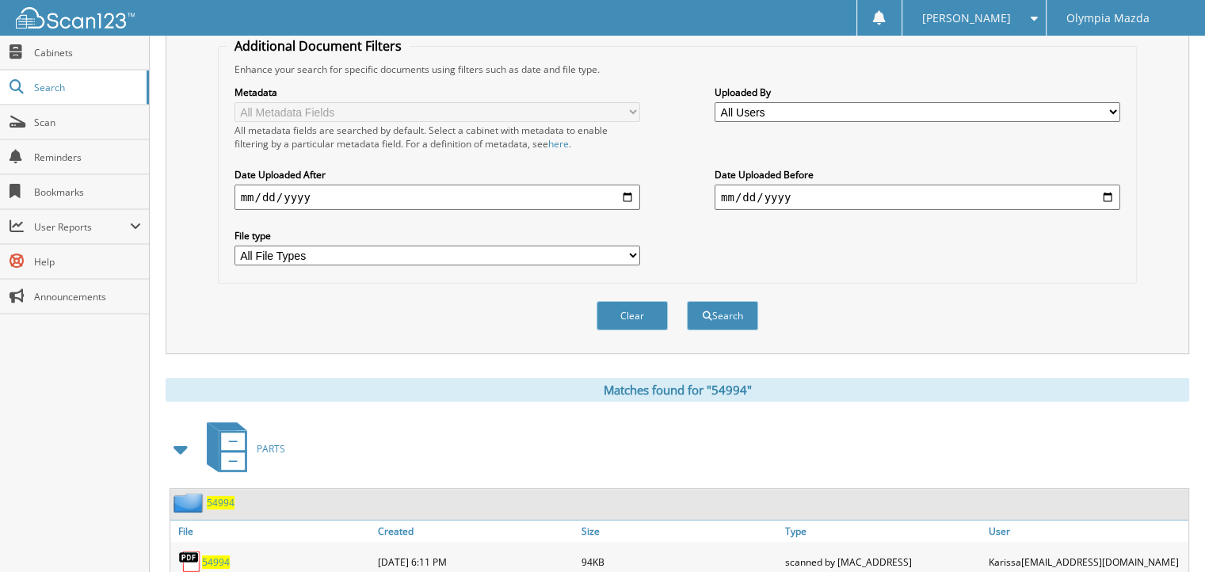
scroll to position [468, 0]
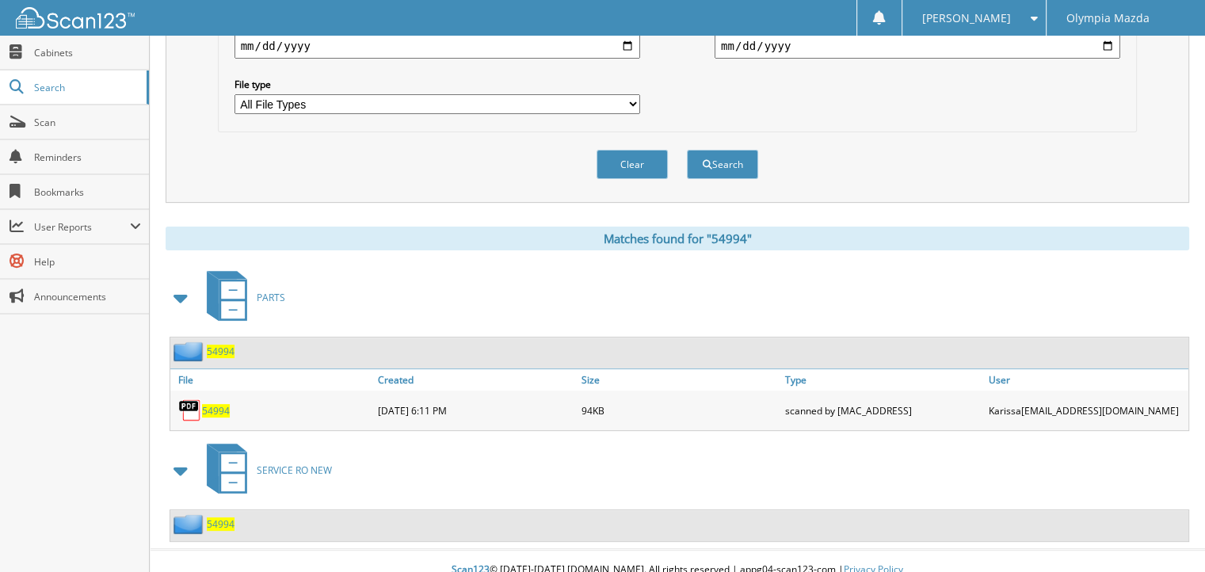
click at [222, 517] on span "54994" at bounding box center [221, 523] width 28 height 13
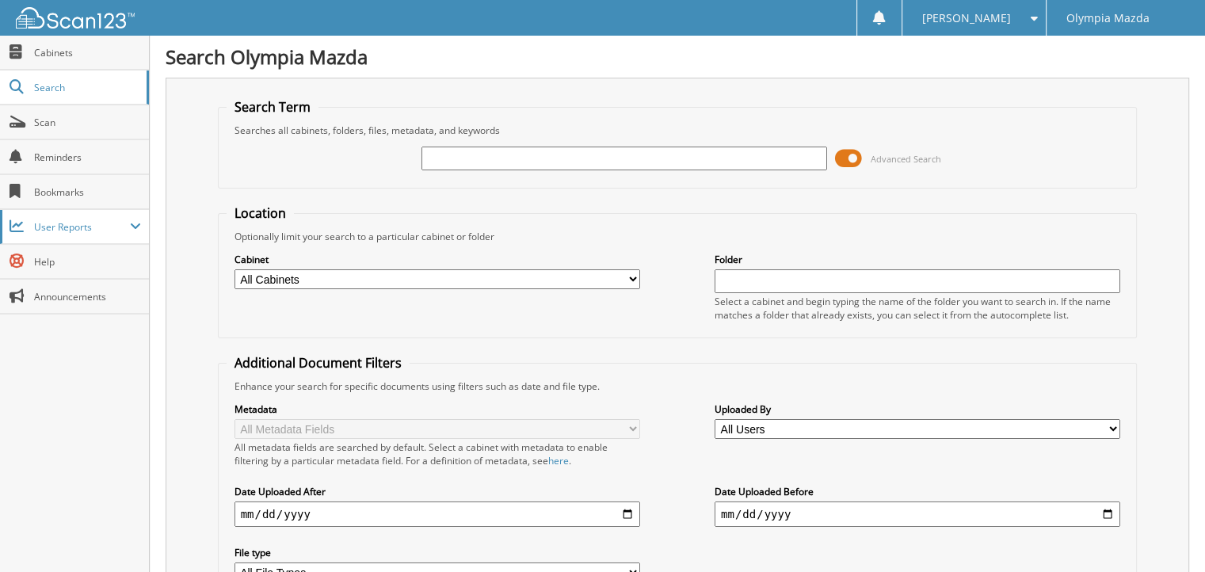
click at [79, 222] on span "User Reports" at bounding box center [82, 226] width 96 height 13
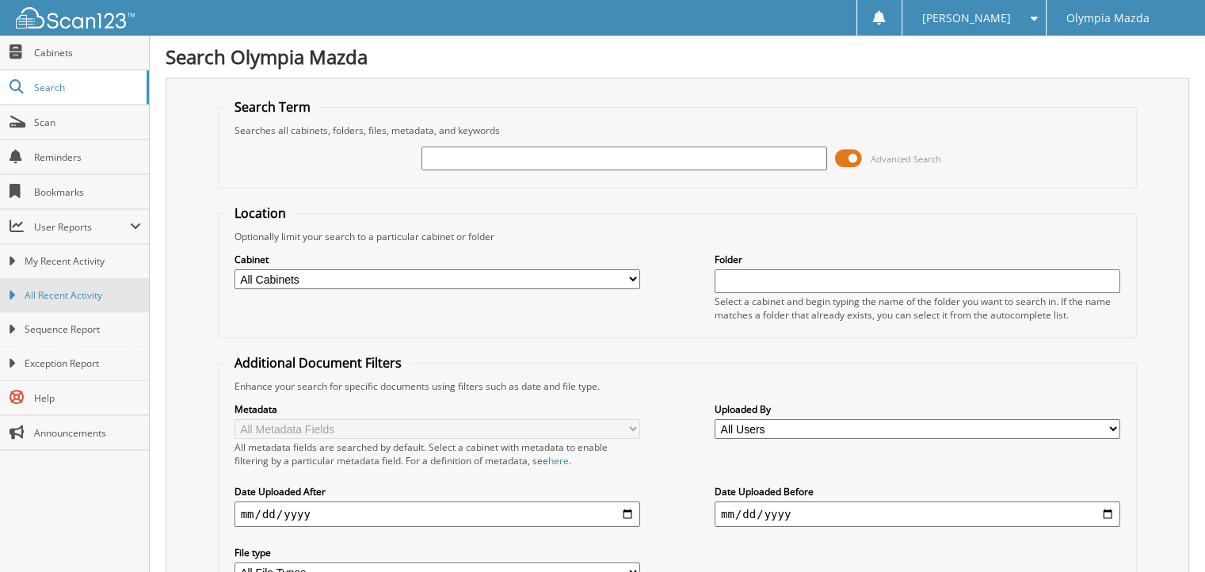
click at [92, 291] on span "All Recent Activity" at bounding box center [83, 295] width 116 height 14
